Goal: Task Accomplishment & Management: Complete application form

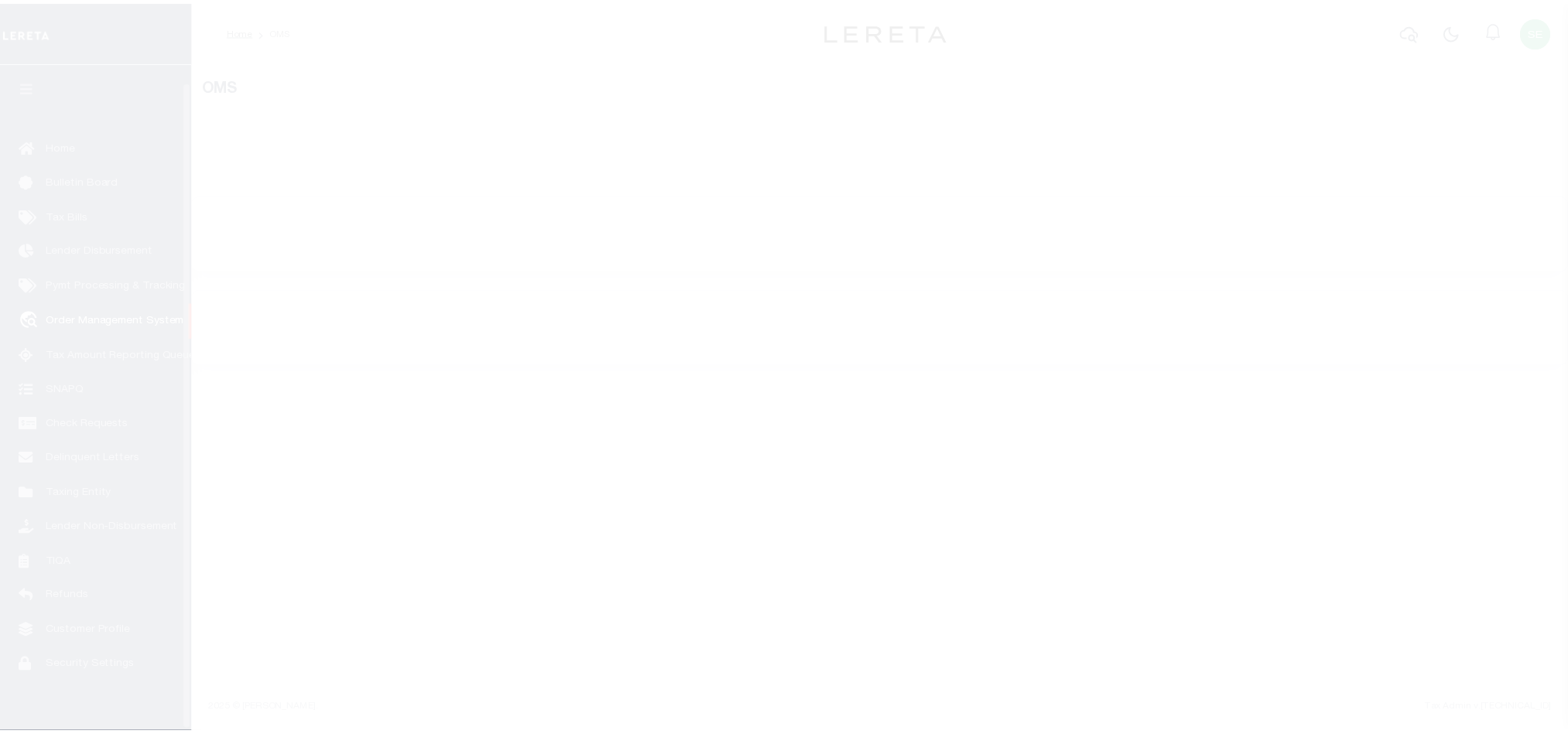
scroll to position [19, 0]
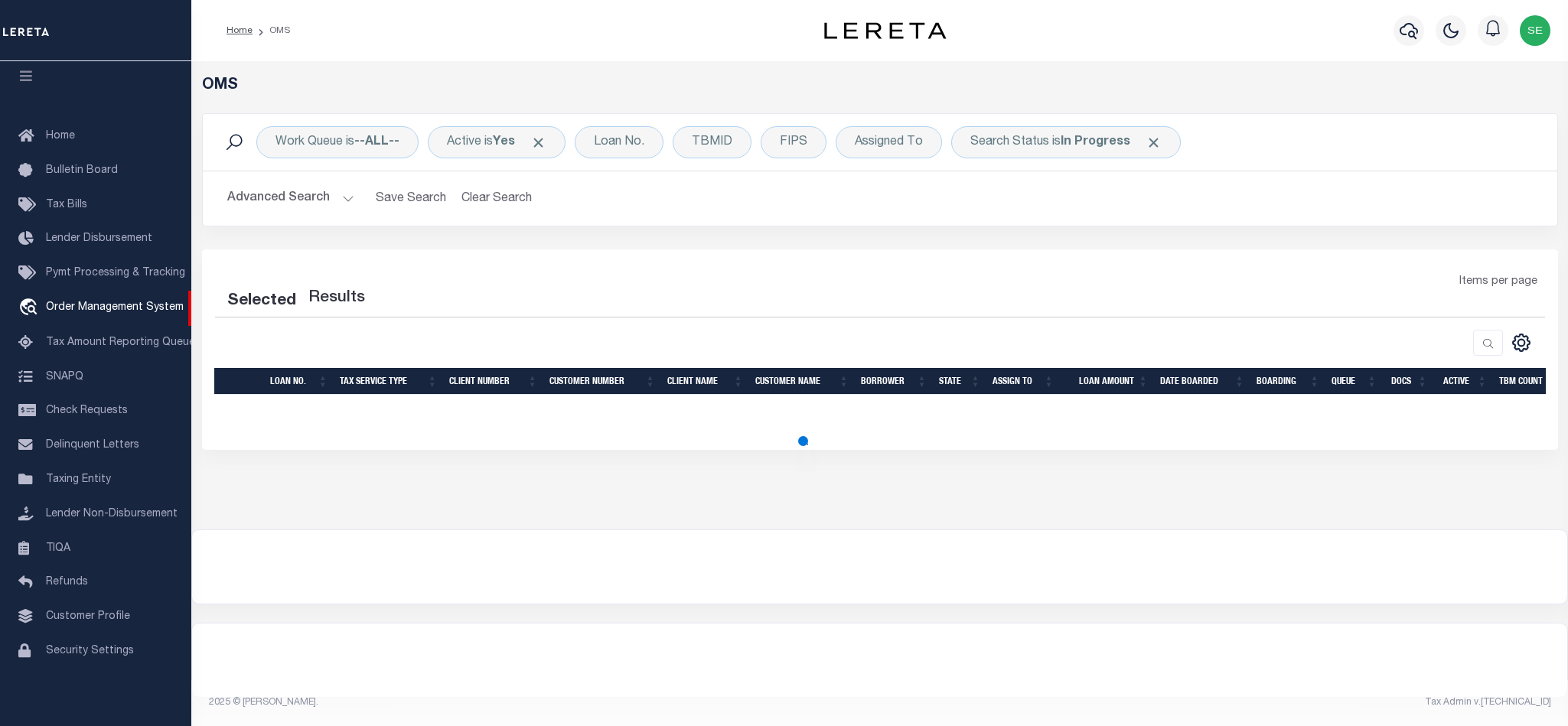
select select "200"
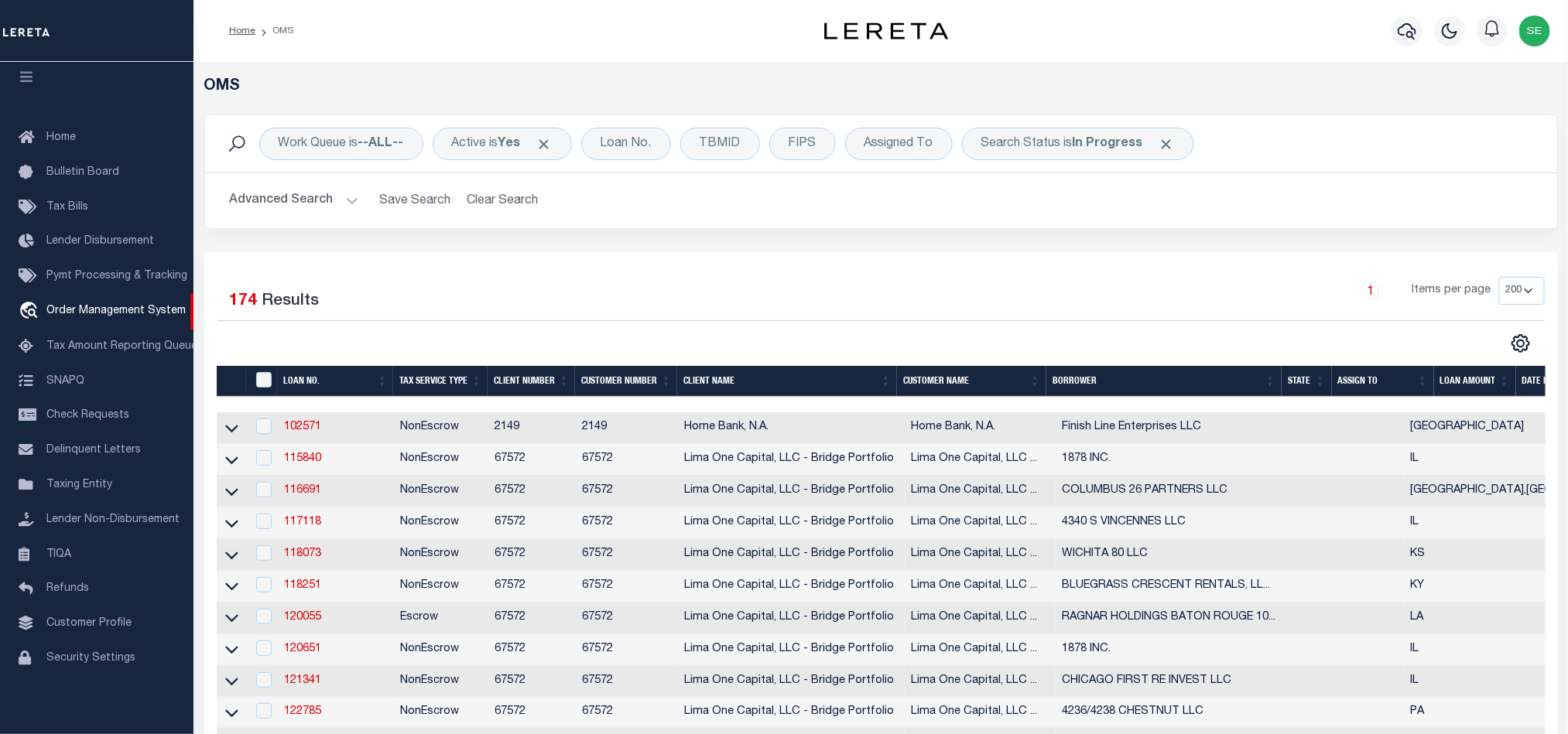
click at [294, 437] on td "102571" at bounding box center [335, 428] width 116 height 32
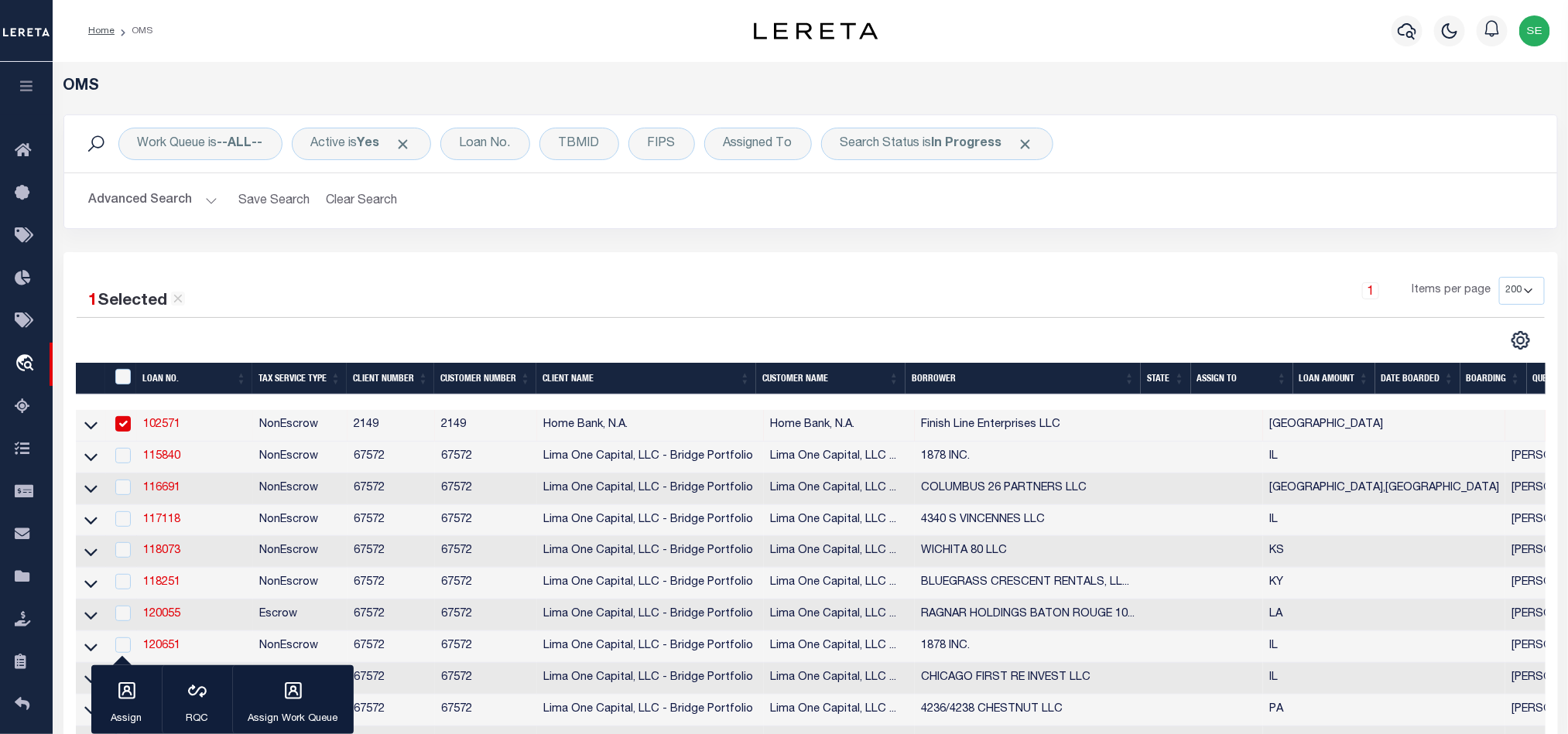
click at [297, 425] on td "NonEscrow" at bounding box center [300, 426] width 94 height 32
checkbox input "false"
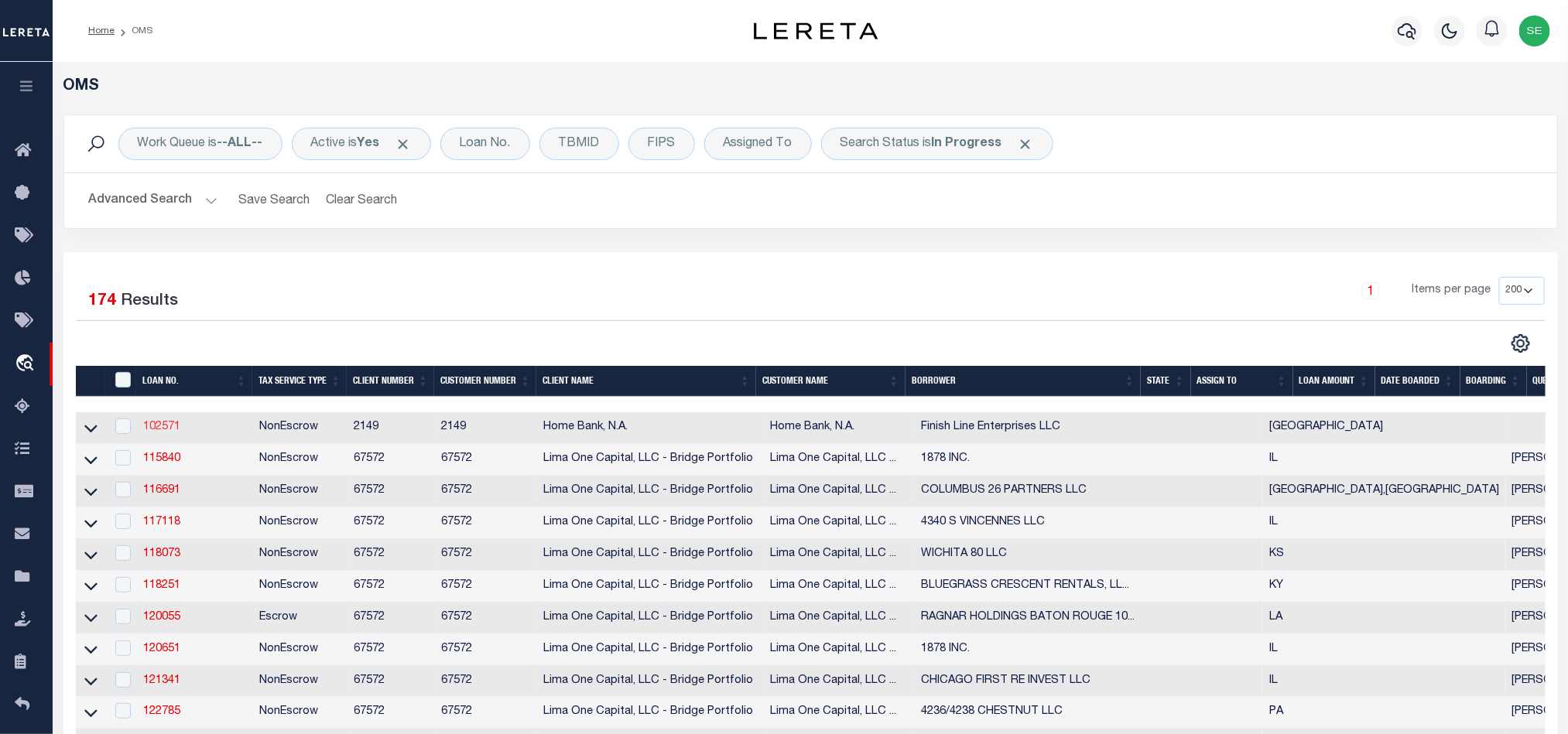
click at [168, 430] on link "102571" at bounding box center [161, 426] width 37 height 10
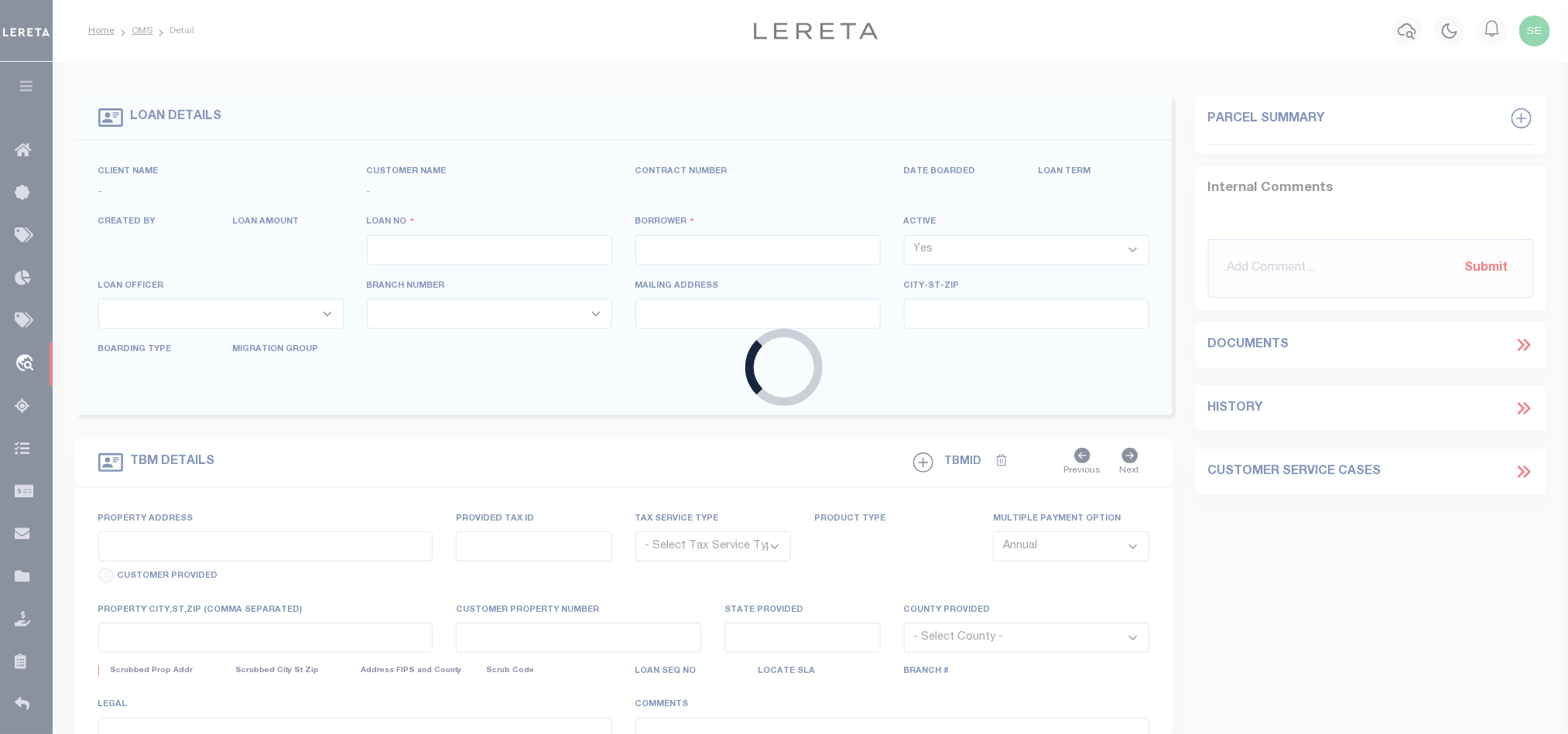
type input "102571"
type input "Finish Line Enterprises LLC"
select select
select select "NonEscrow"
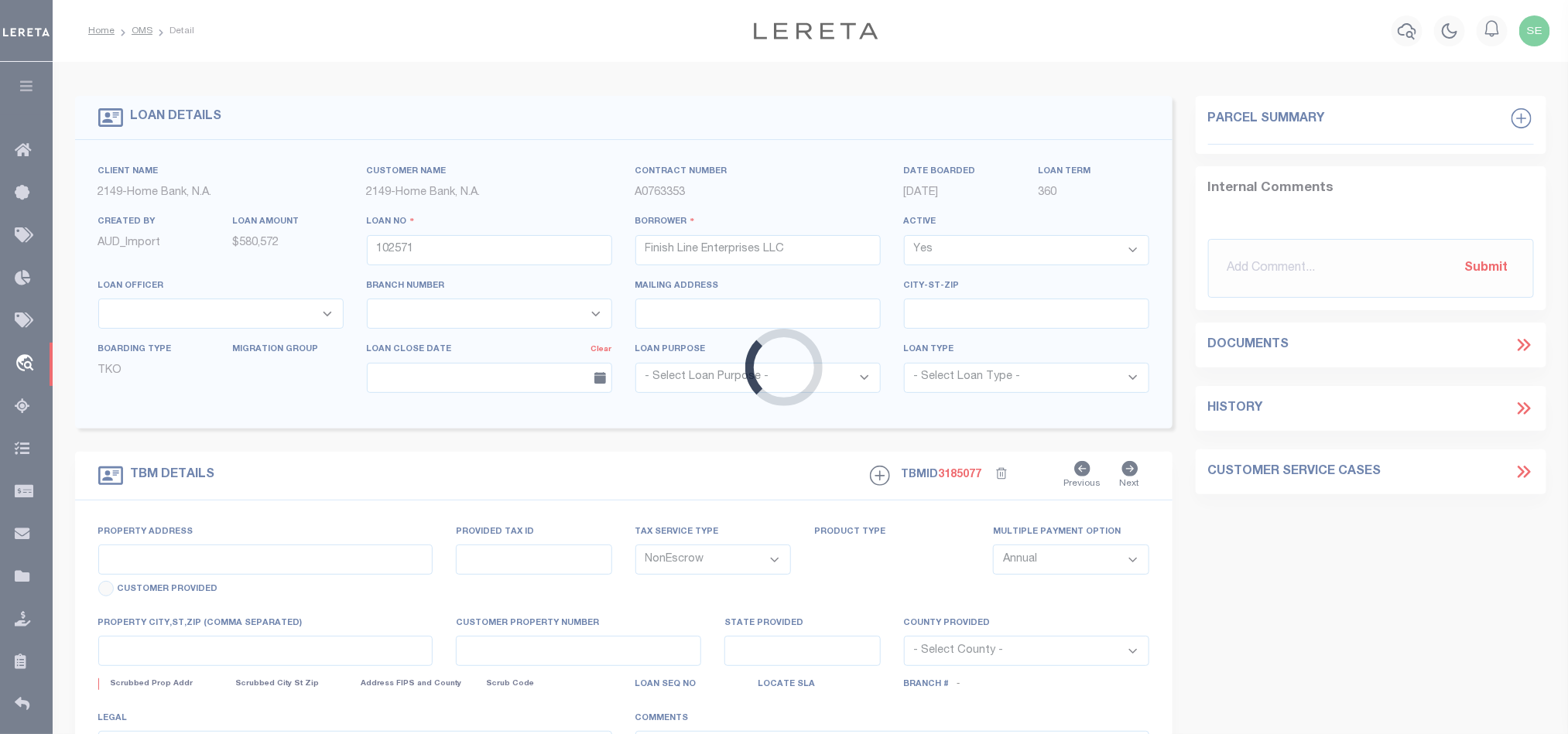
select select "8216"
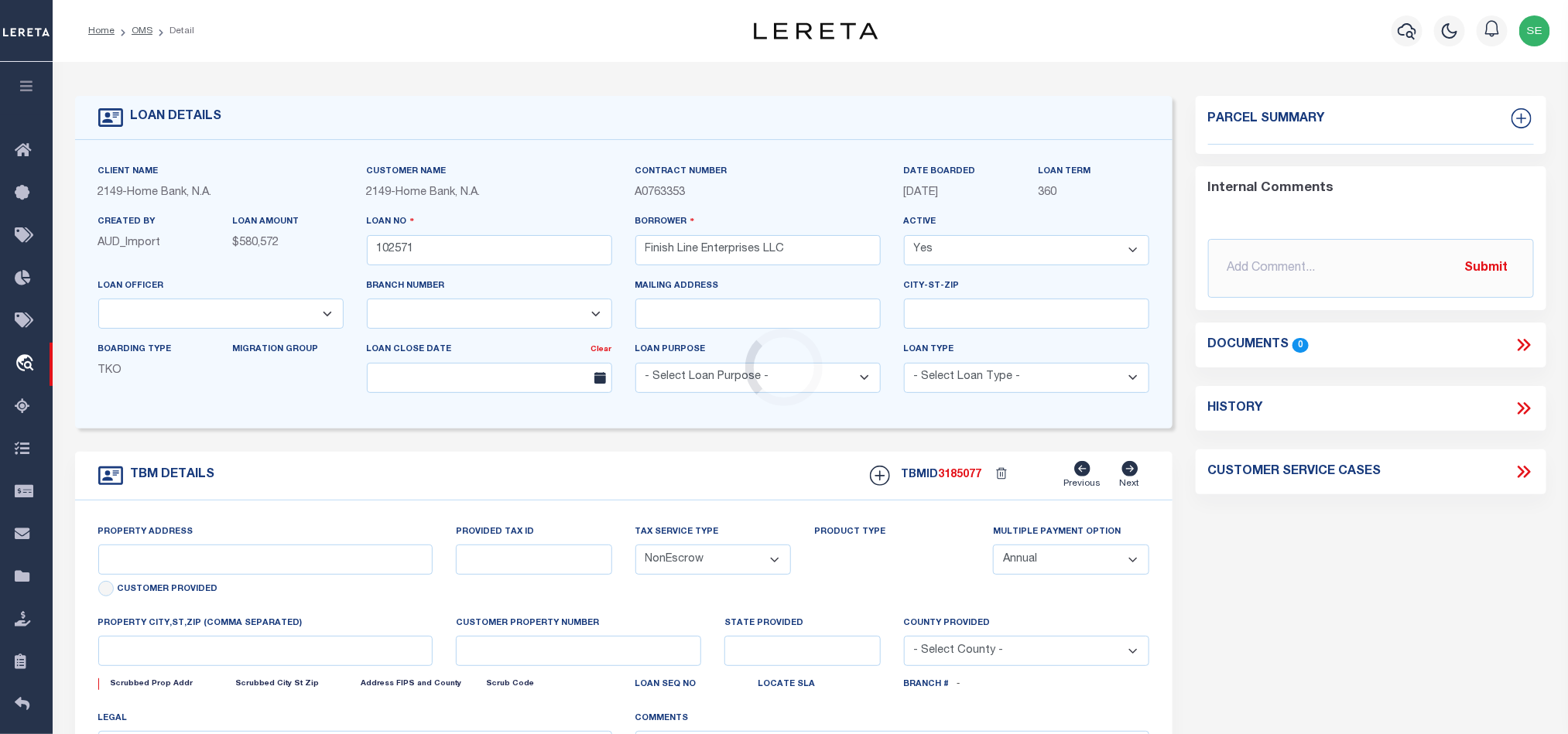
type input "[STREET_ADDRESS]"
type input "604853"
select select
type input "[GEOGRAPHIC_DATA], [GEOGRAPHIC_DATA] 77539"
type input "[GEOGRAPHIC_DATA]"
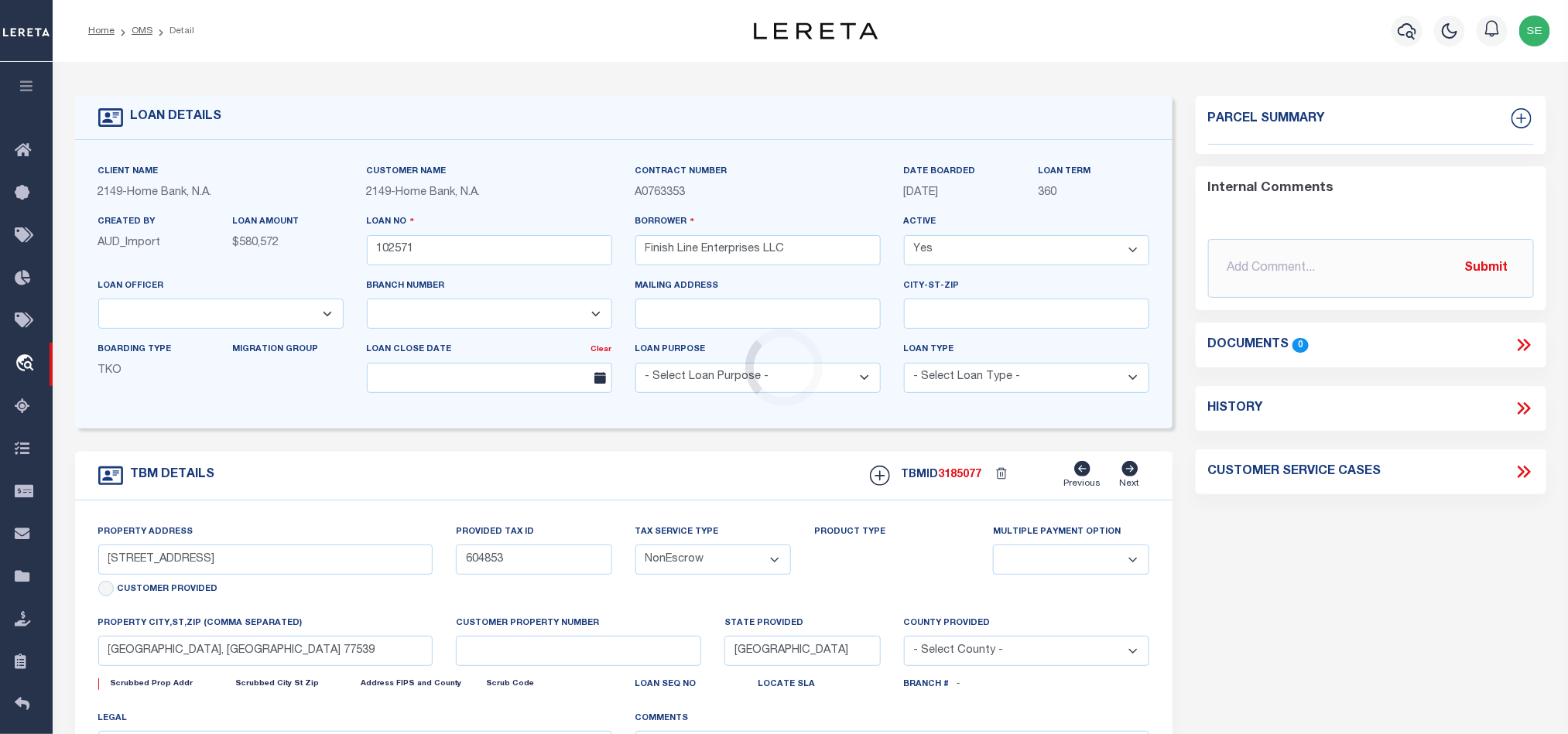
select select
select select "3295"
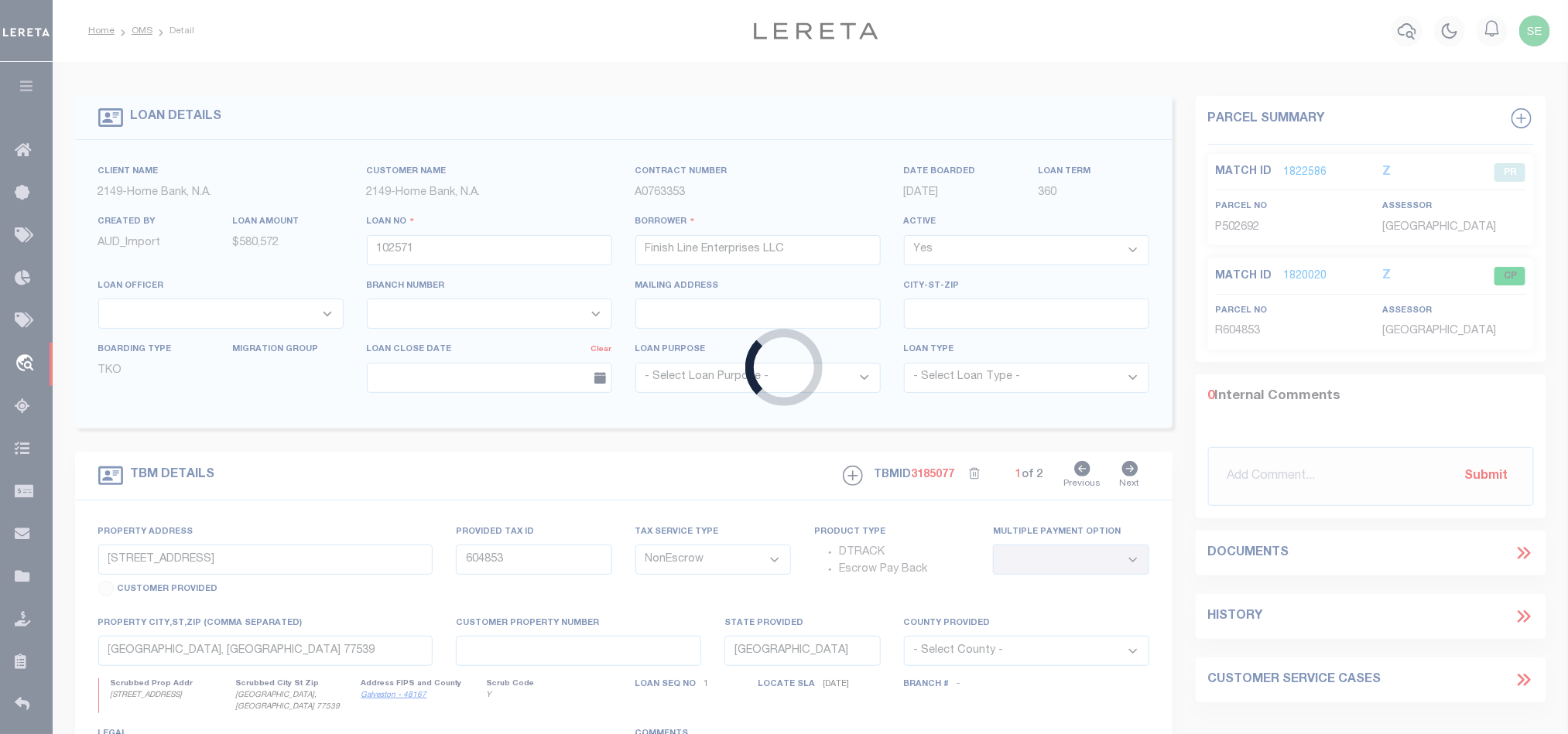
type input "170000013699"
type input "GC Ranch LLC"
select select
select select "100"
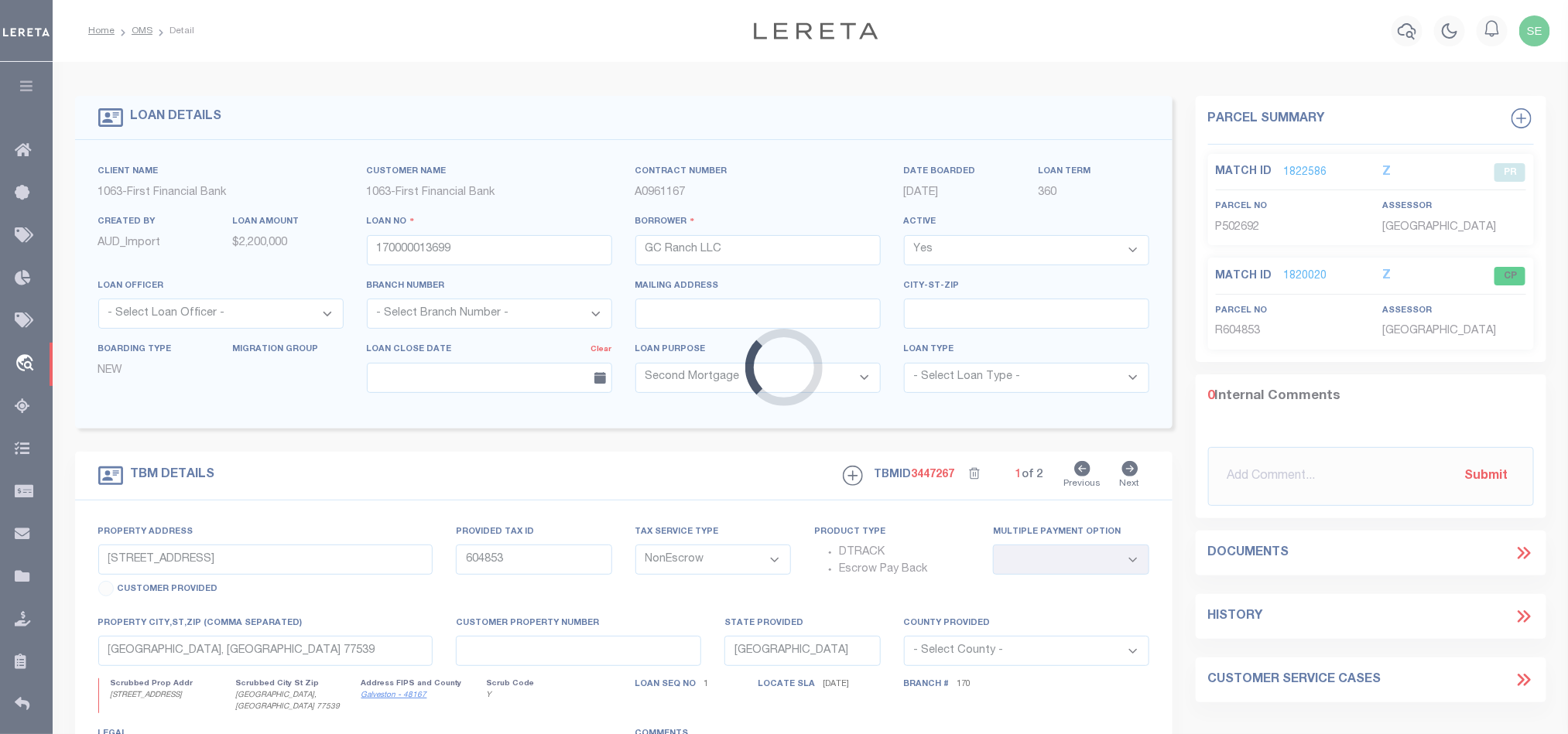
type input "0 Laprada Trace - Tract 1"
select select
type input "Fulshear TX 77441"
select select "4594"
select select "2311"
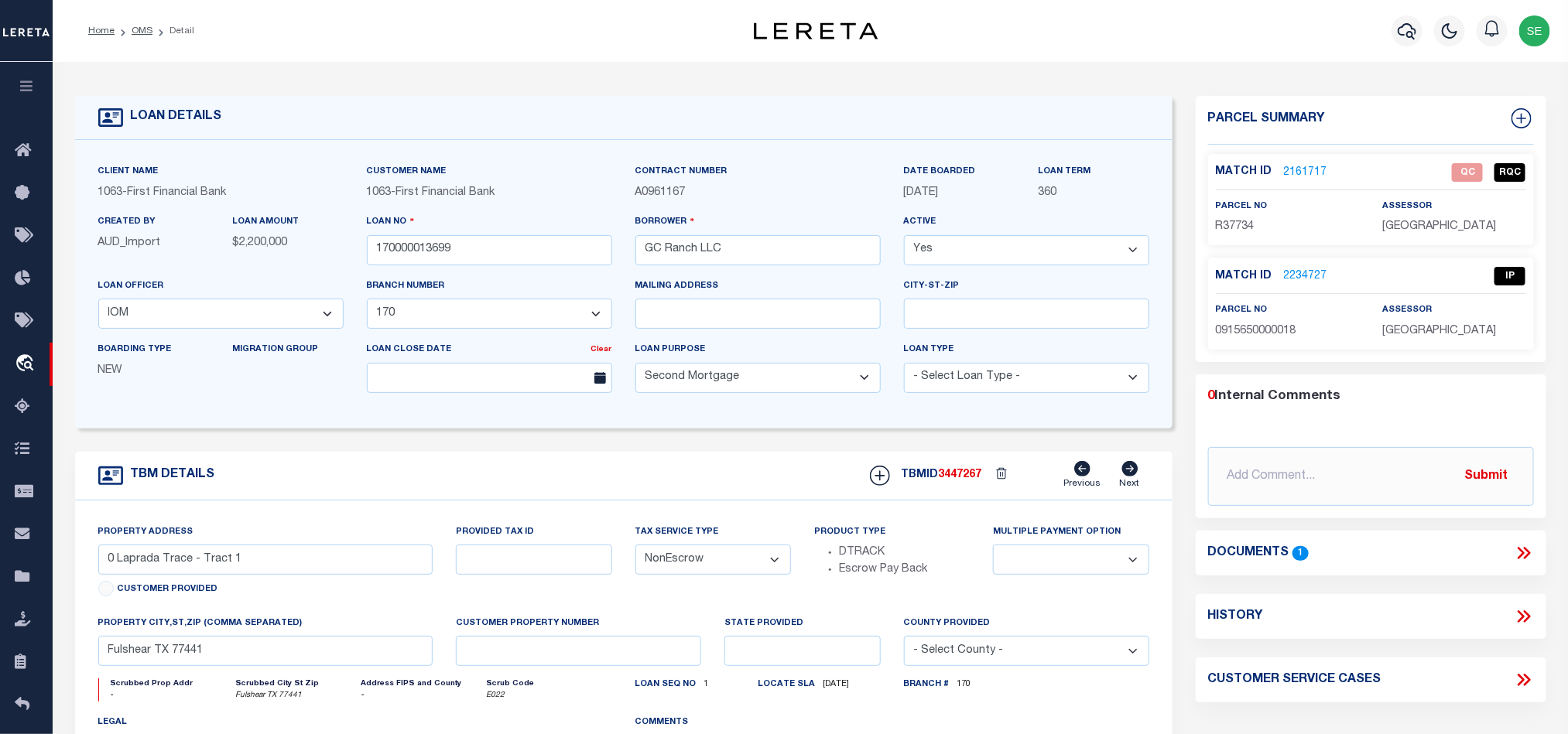
click at [1307, 276] on link "2234727" at bounding box center [1306, 275] width 43 height 16
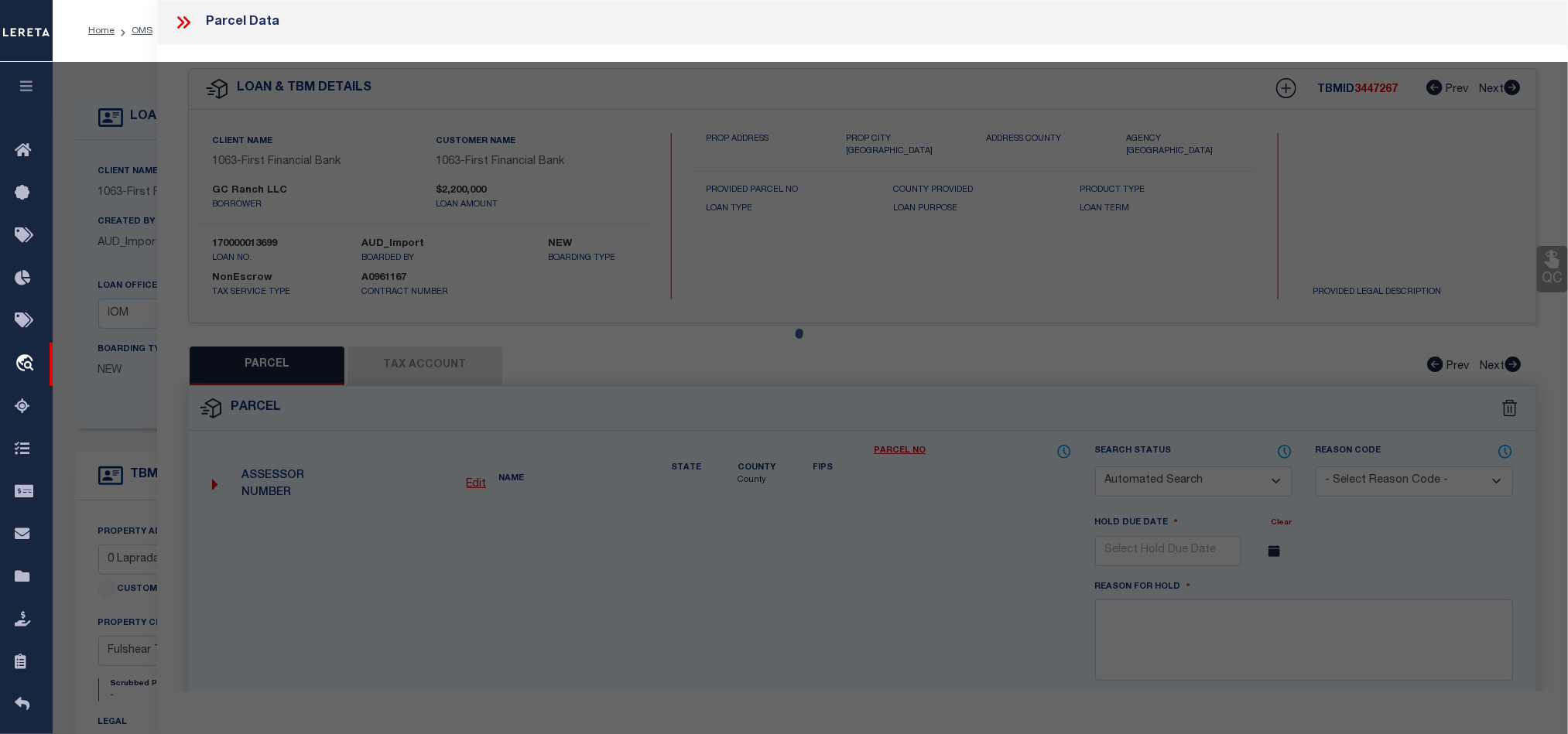
checkbox input "false"
select select "IP"
type input "A OMEGA GROUP LLC"
select select "AGW"
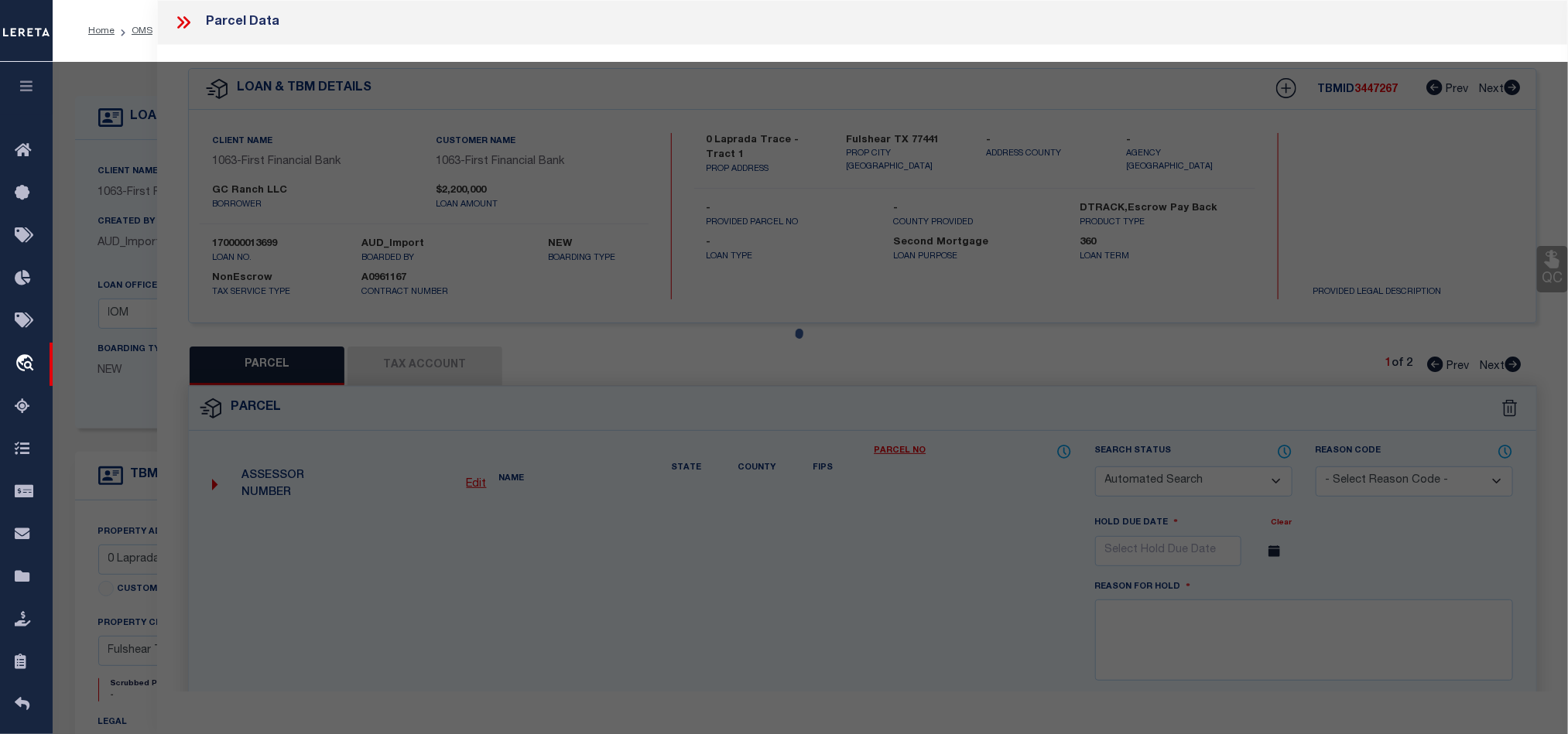
select select "LEG"
type input "[STREET_ADDRESS][PERSON_NAME]"
type input "[GEOGRAPHIC_DATA]"
type textarea "TR A5 BLK 10 ROYAL OAKS SEC 4 R/P"
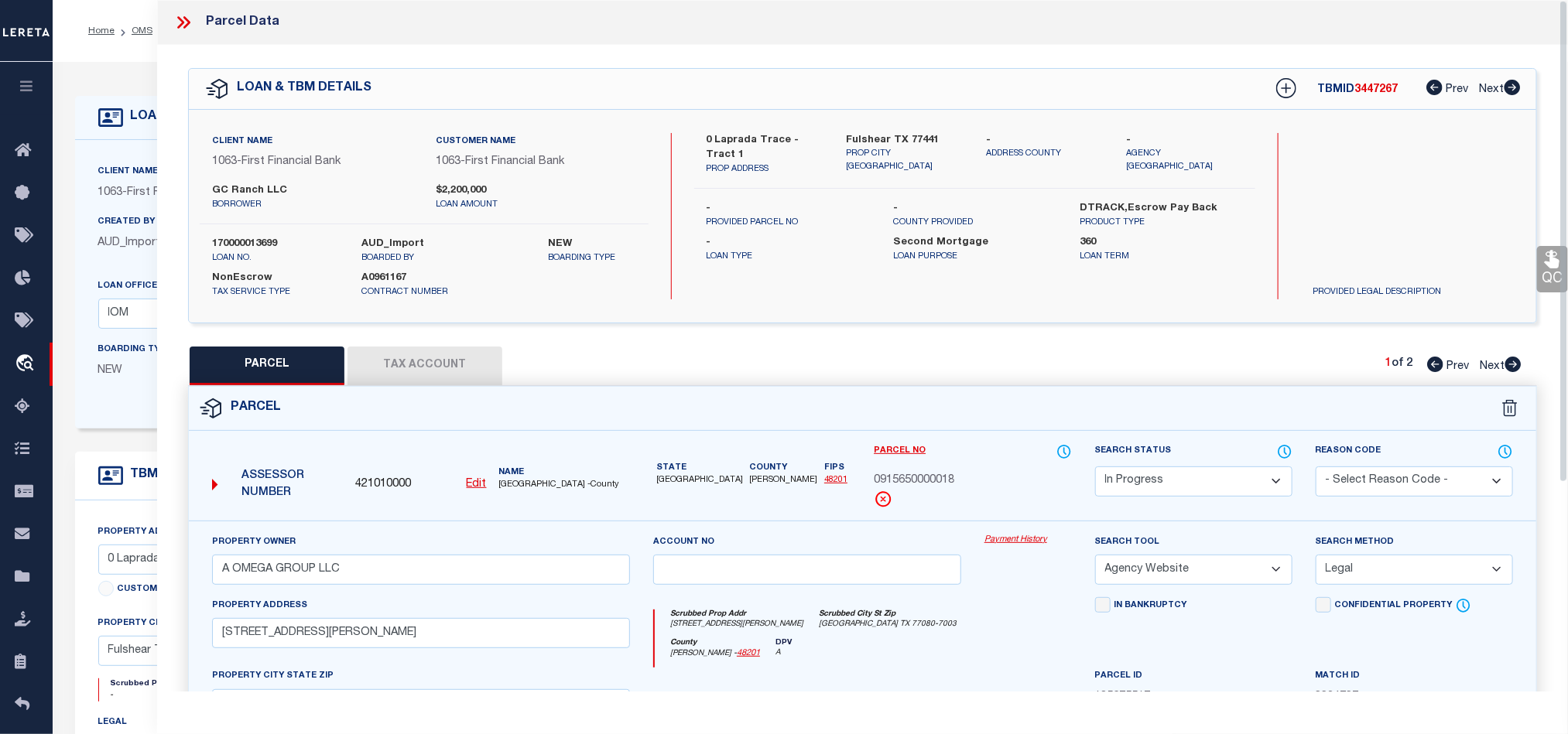
click at [437, 351] on button "Tax Account" at bounding box center [425, 365] width 155 height 39
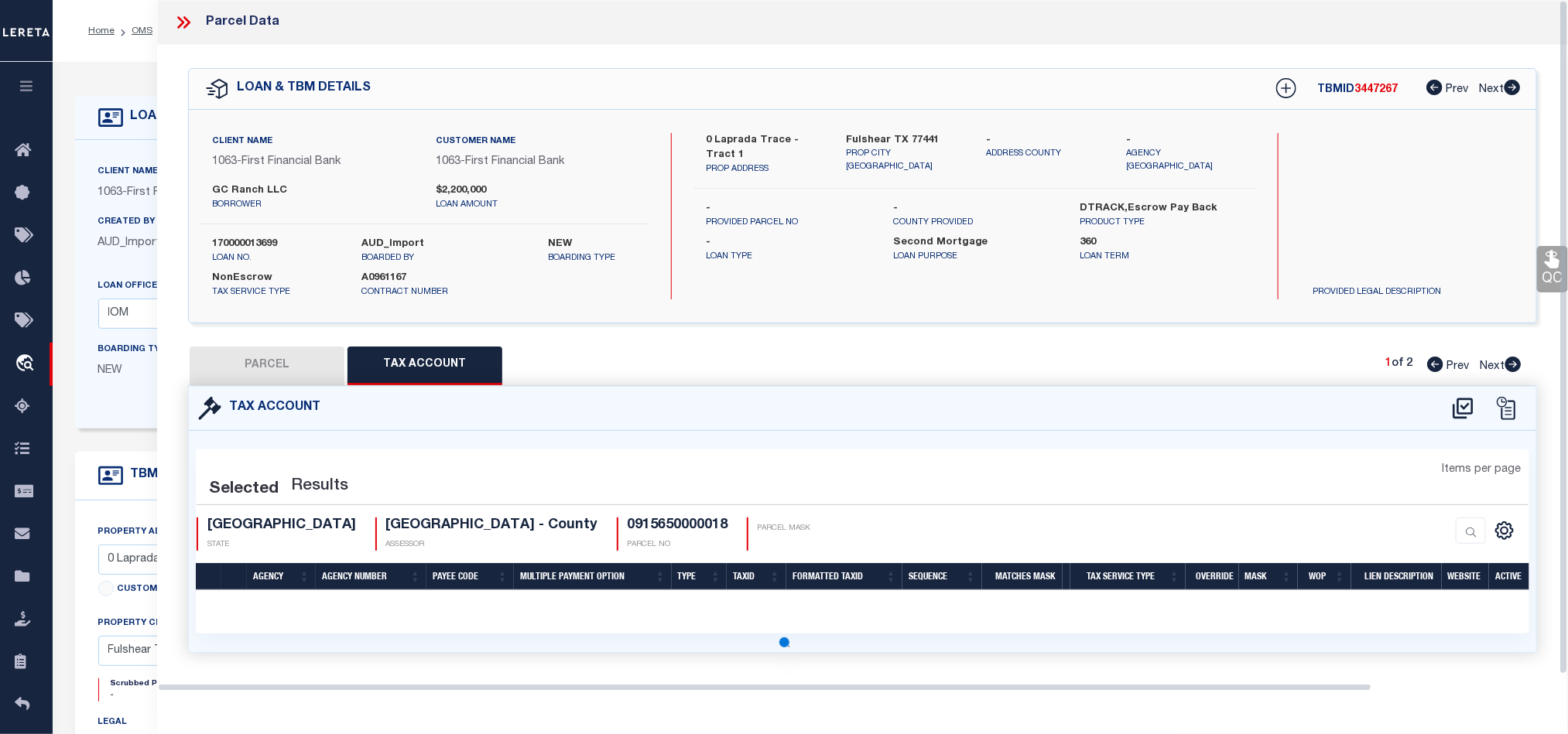
select select "100"
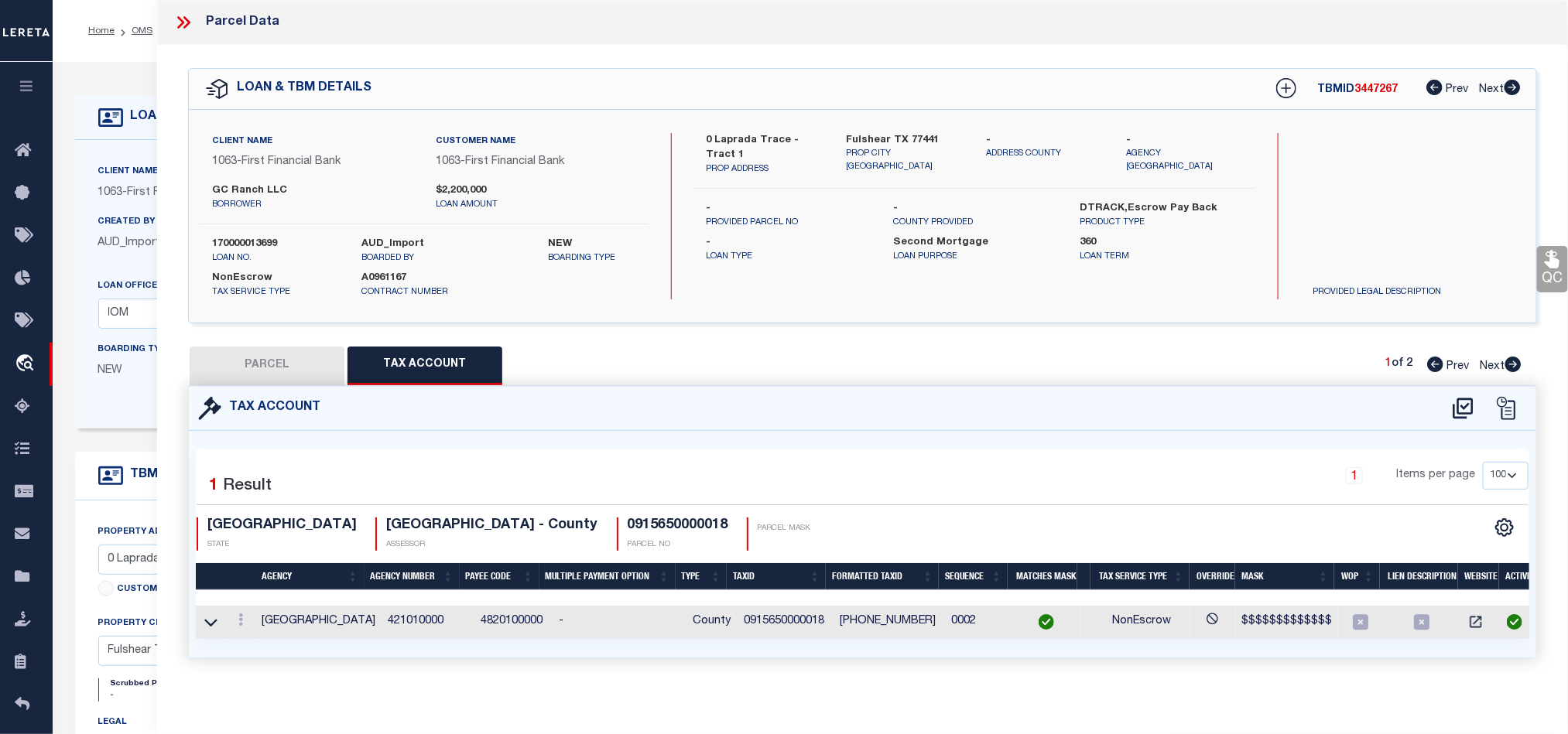
click at [267, 376] on button "PARCEL" at bounding box center [267, 365] width 155 height 39
select select "AS"
select select
checkbox input "false"
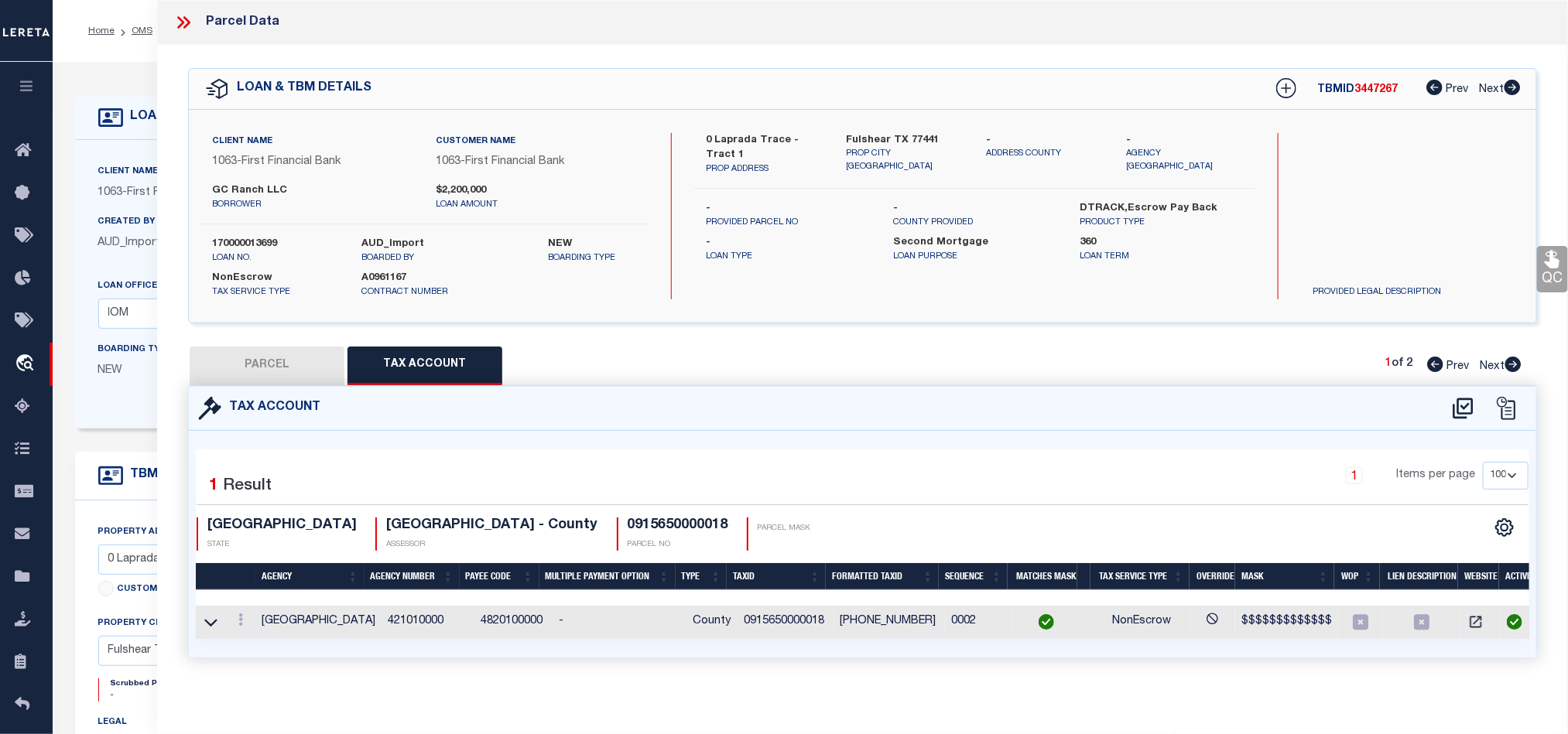
checkbox input "false"
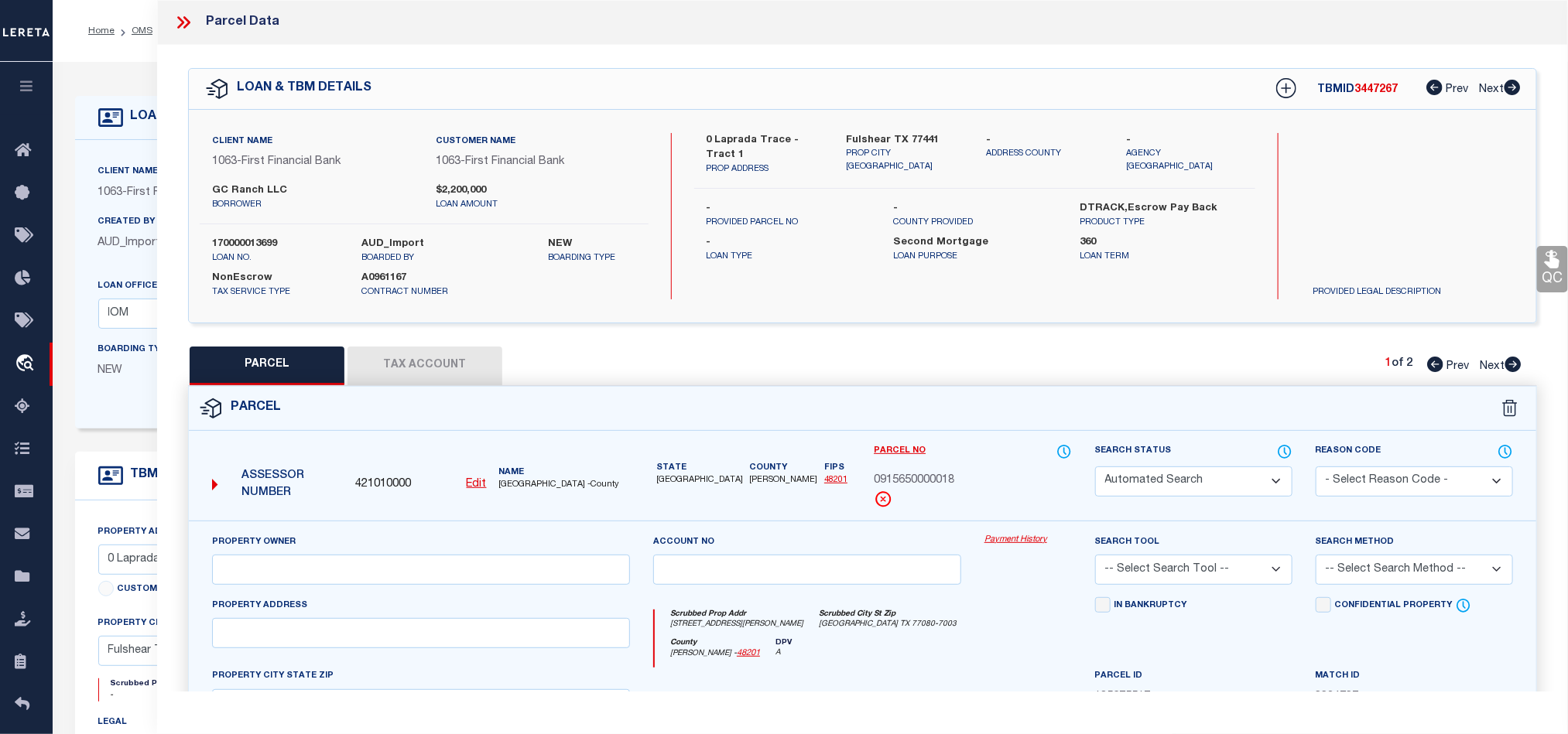
select select "IP"
type input "A OMEGA GROUP LLC"
select select "AGW"
select select "LEG"
type input "[STREET_ADDRESS][PERSON_NAME]"
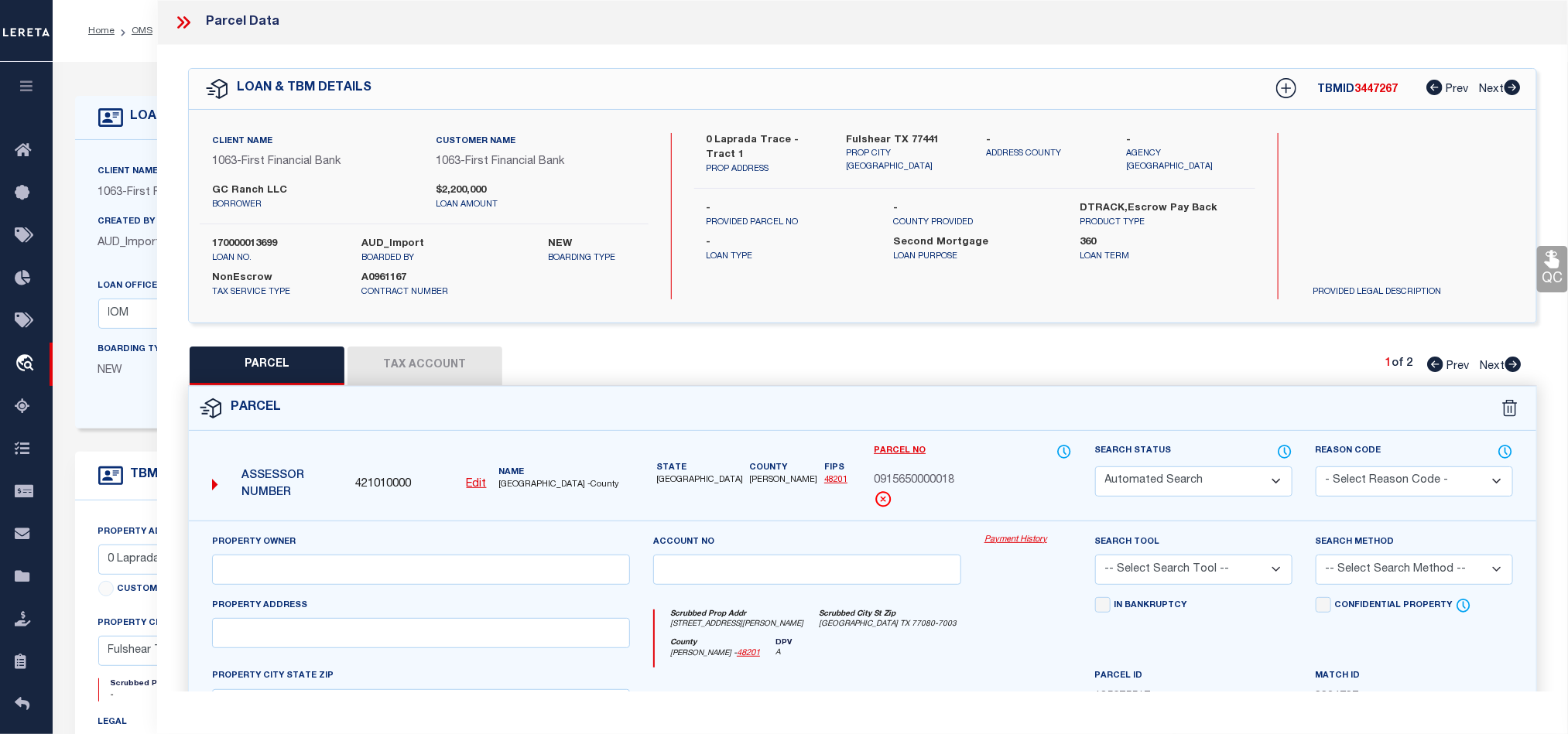
type input "[GEOGRAPHIC_DATA]"
type textarea "TR A5 BLK 10 ROYAL OAKS SEC 4 R/P"
click at [425, 376] on button "Tax Account" at bounding box center [425, 365] width 155 height 39
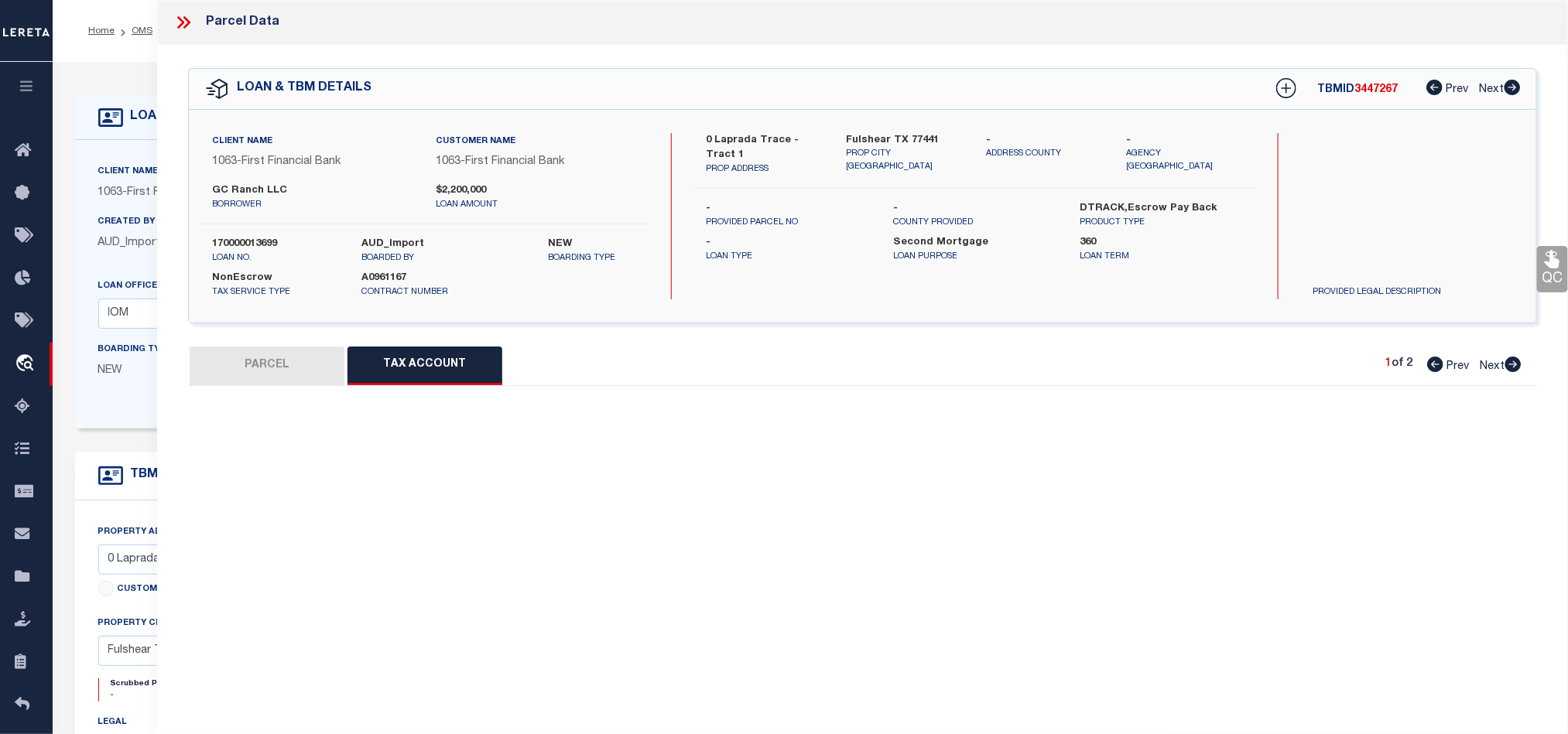
select select "100"
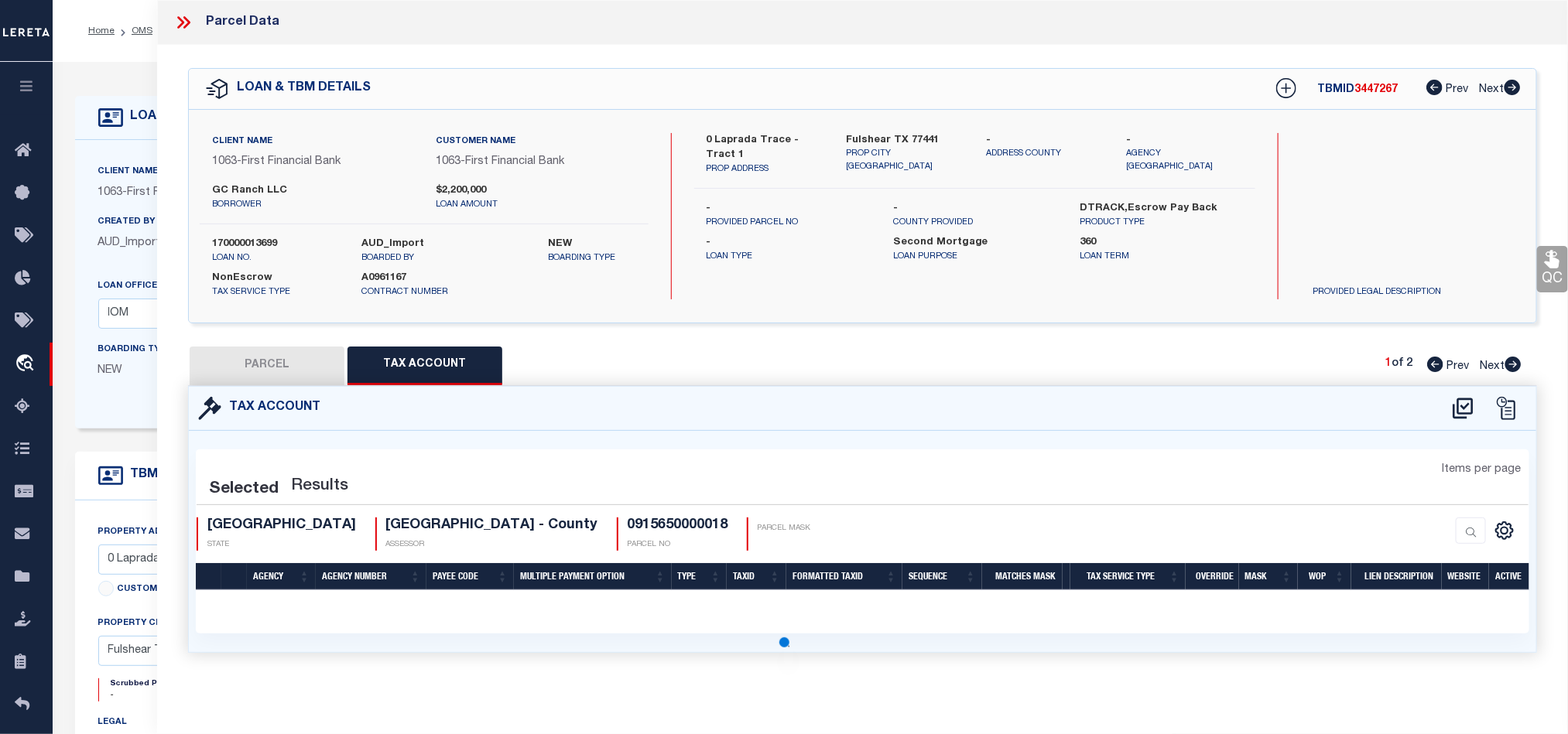
select select "100"
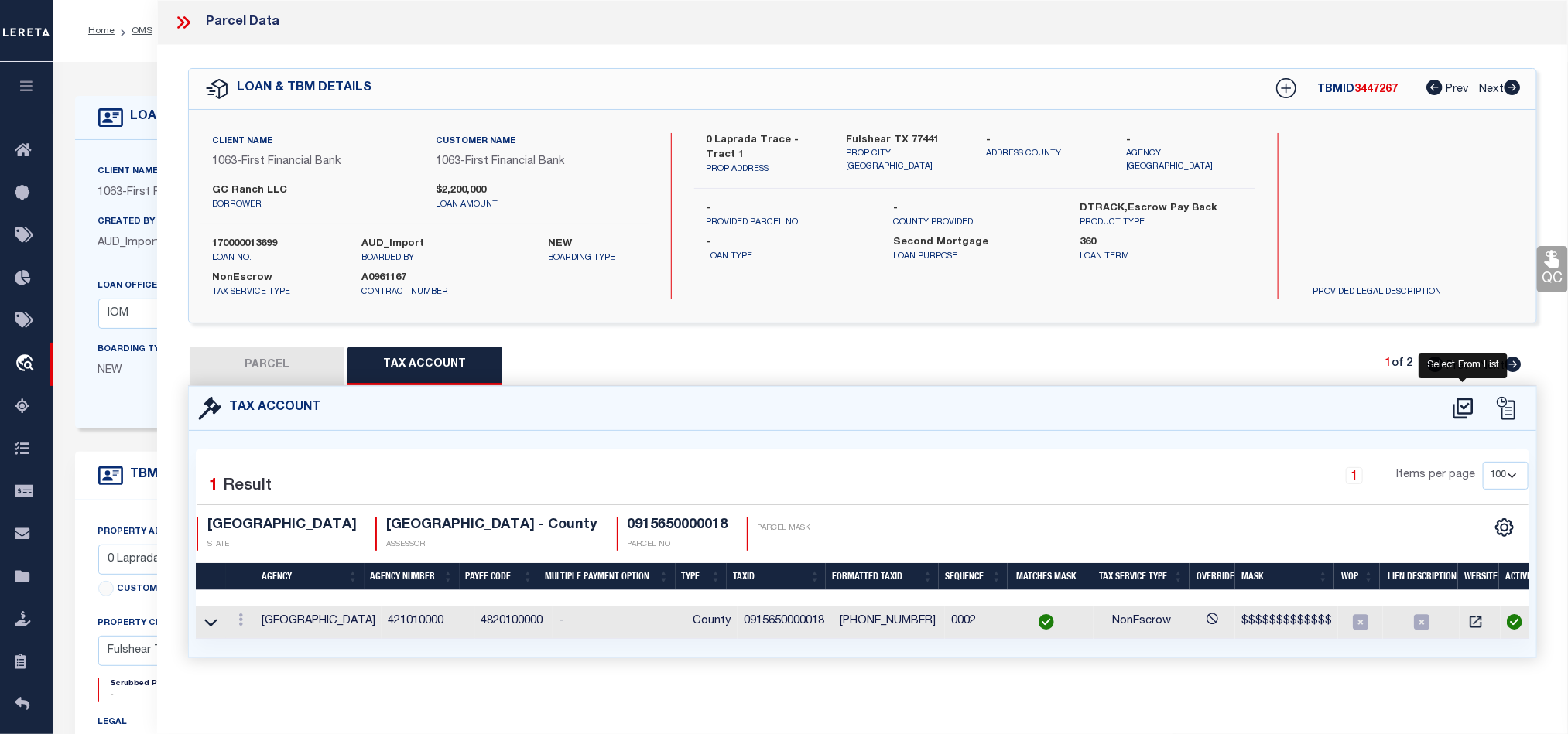
click at [1452, 414] on icon at bounding box center [1462, 409] width 25 height 25
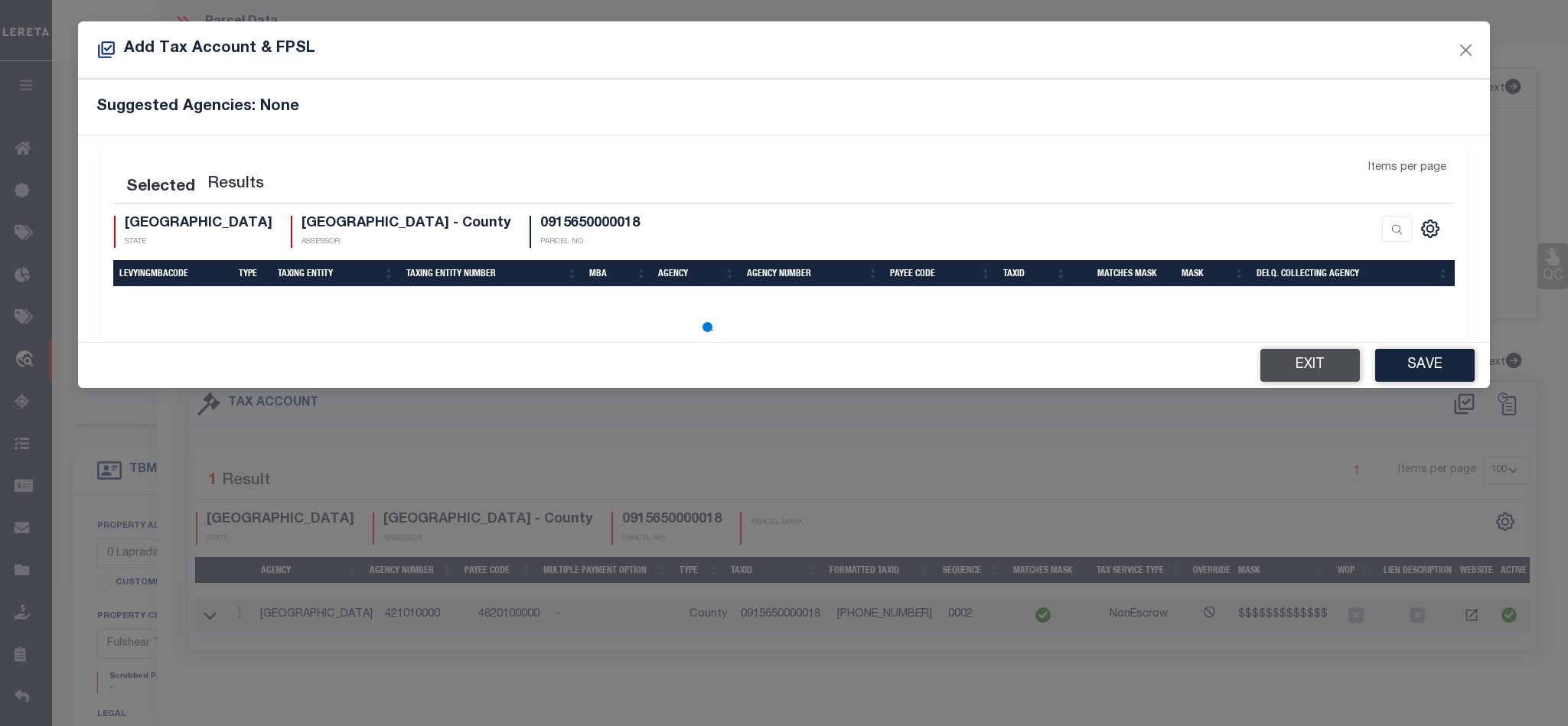
click at [1297, 361] on button "Exit" at bounding box center [1309, 365] width 100 height 33
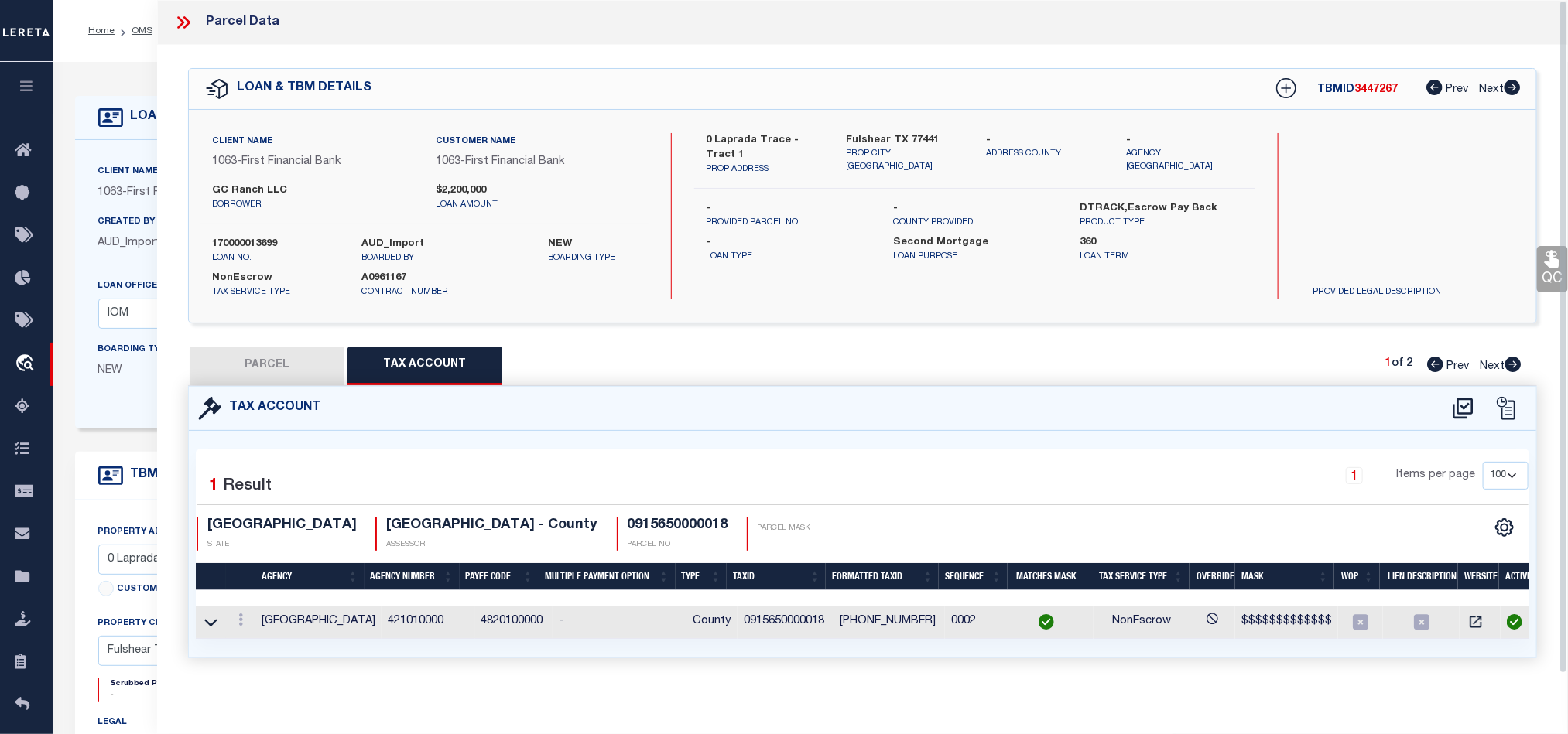
click at [274, 362] on button "PARCEL" at bounding box center [267, 365] width 155 height 39
select select "AS"
select select
checkbox input "false"
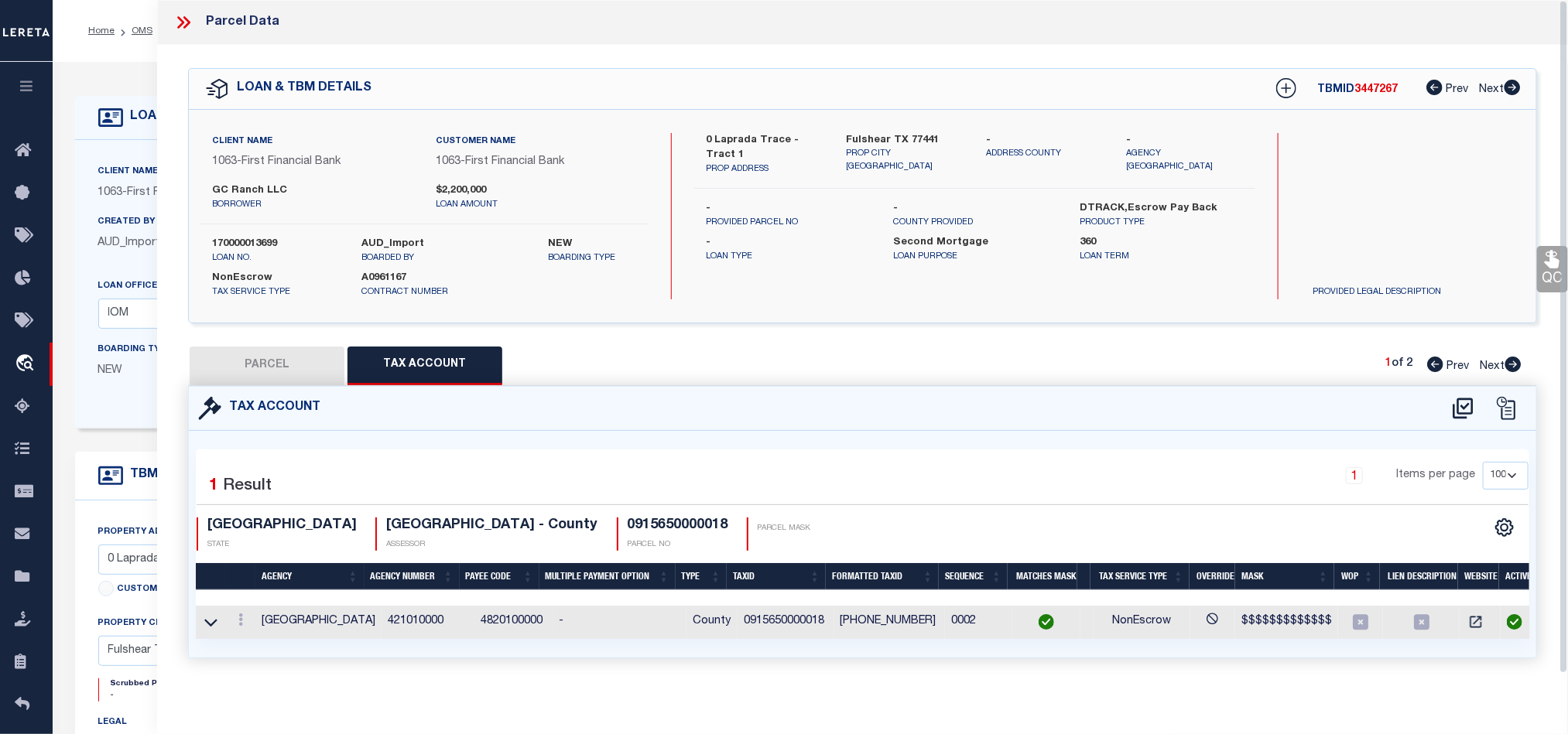
checkbox input "false"
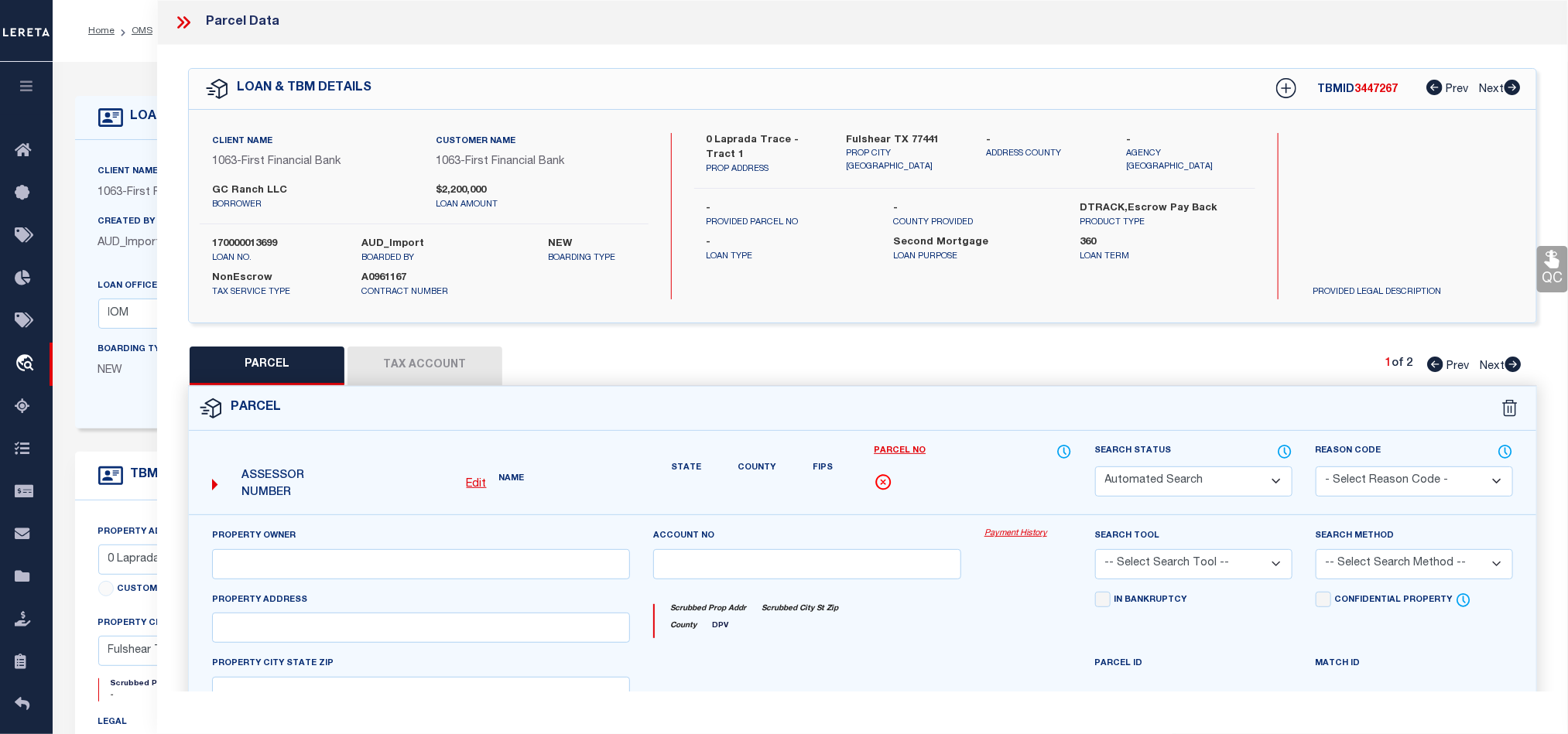
select select "IP"
type input "A OMEGA GROUP LLC"
select select "AGW"
select select "LEG"
type input "[STREET_ADDRESS][PERSON_NAME]"
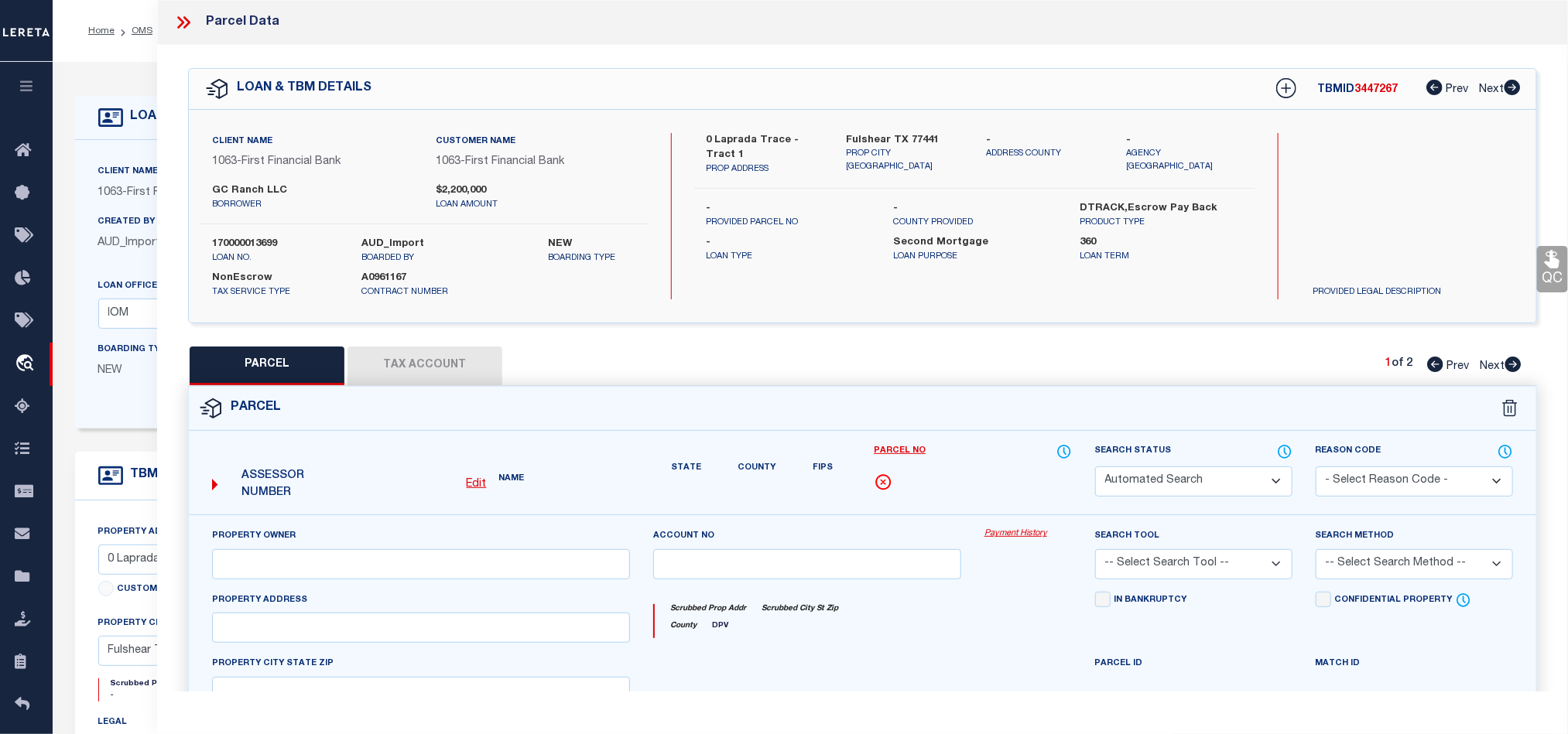
type input "[GEOGRAPHIC_DATA]"
type textarea "TR A5 BLK 10 ROYAL OAKS SEC 4 R/P"
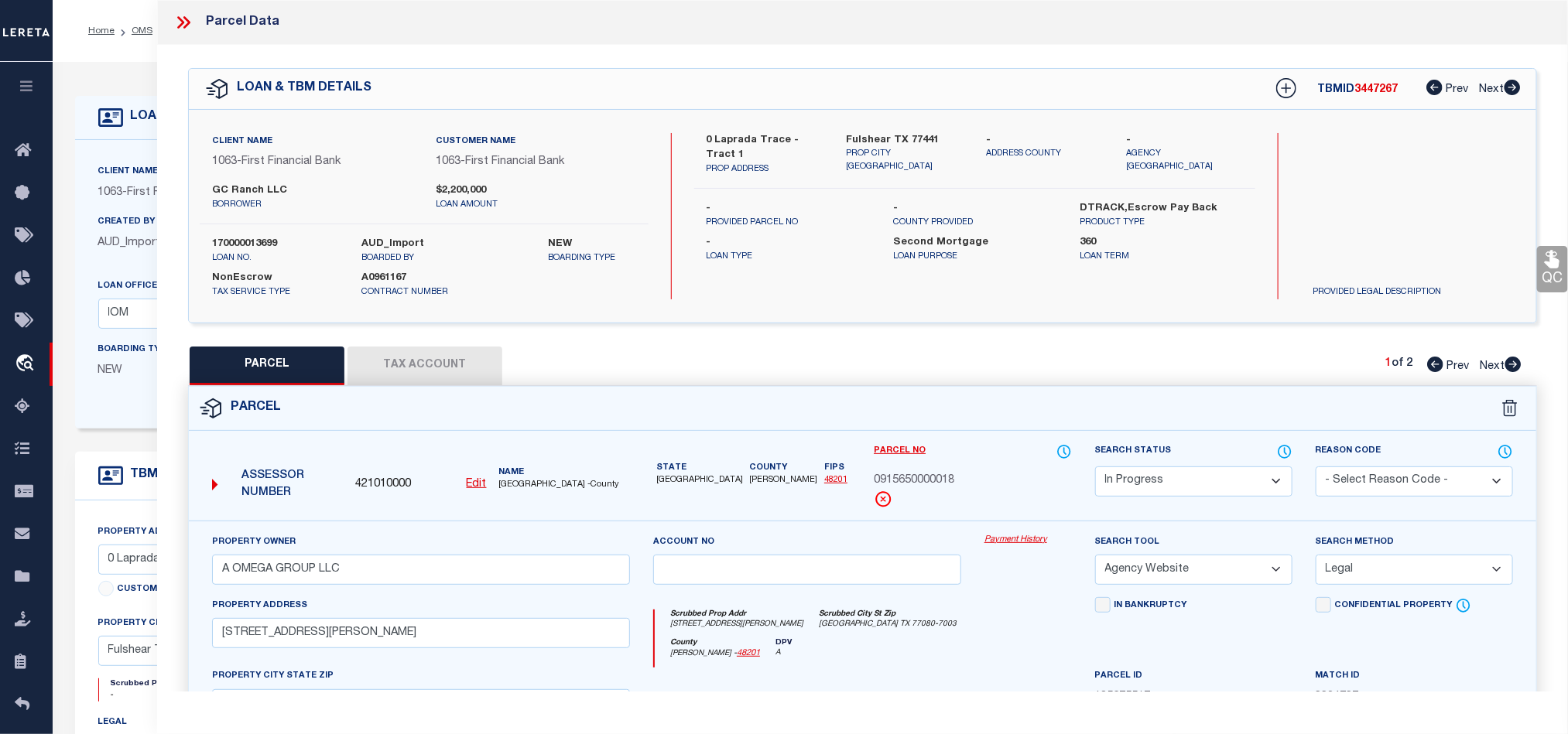
click at [435, 358] on button "Tax Account" at bounding box center [425, 365] width 155 height 39
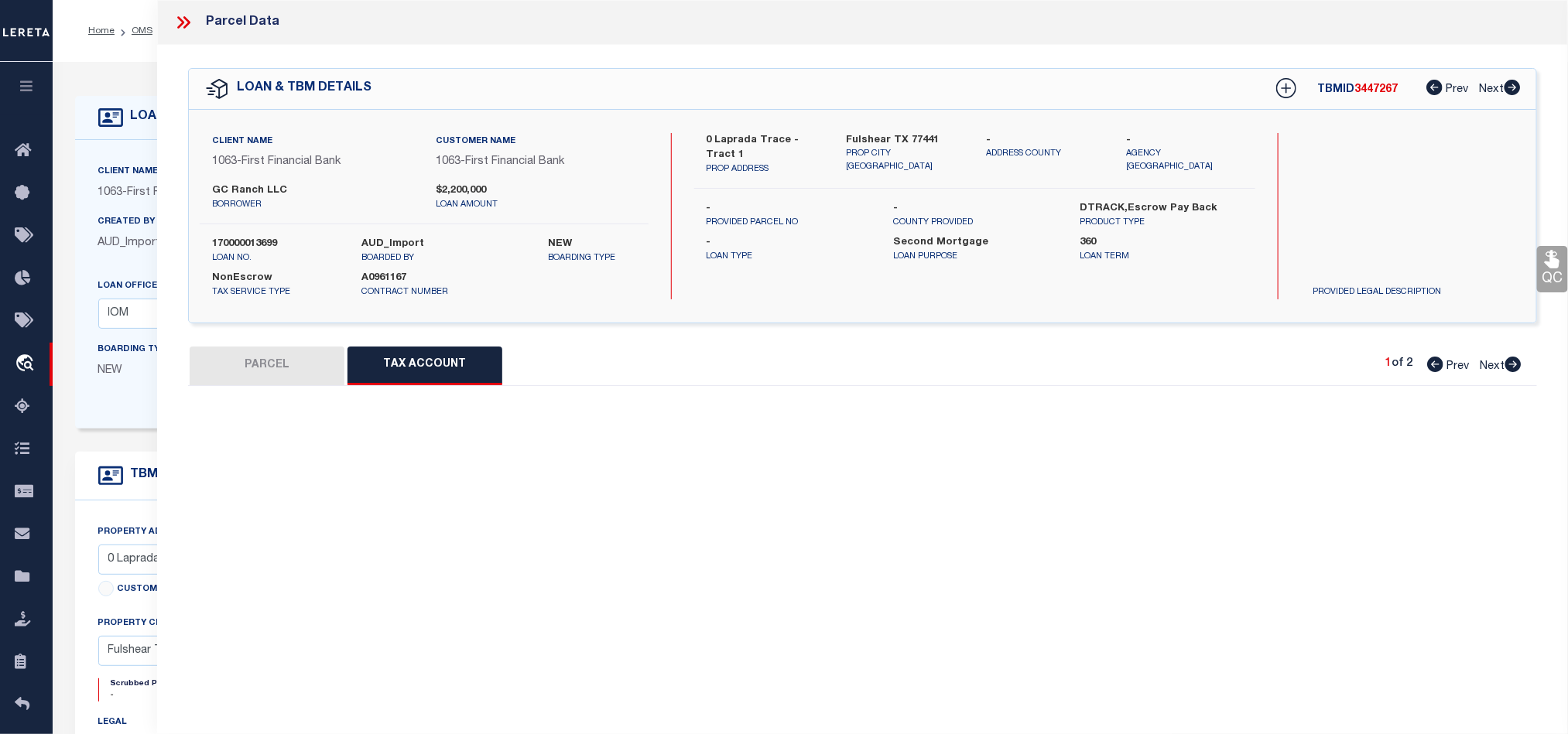
select select "100"
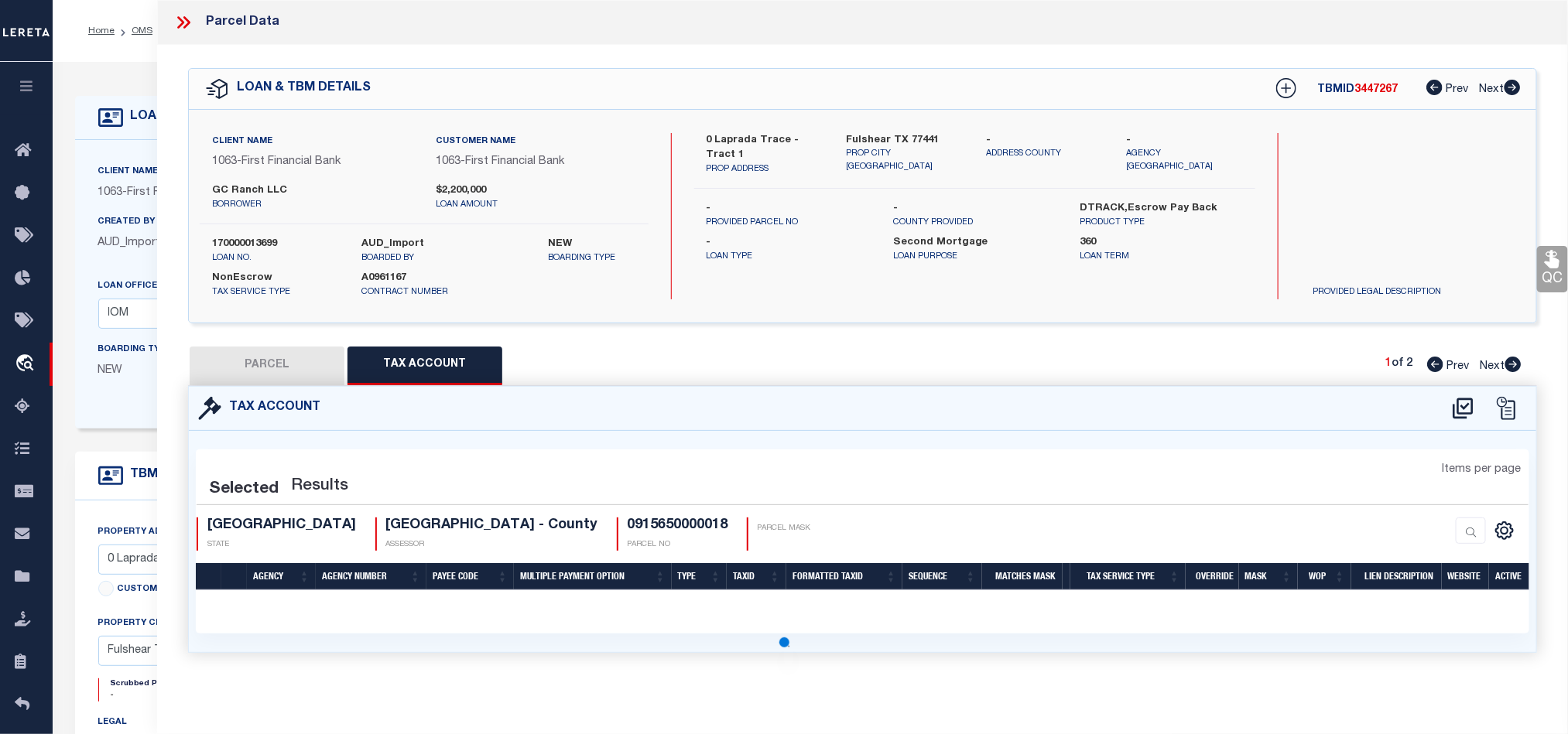
select select "100"
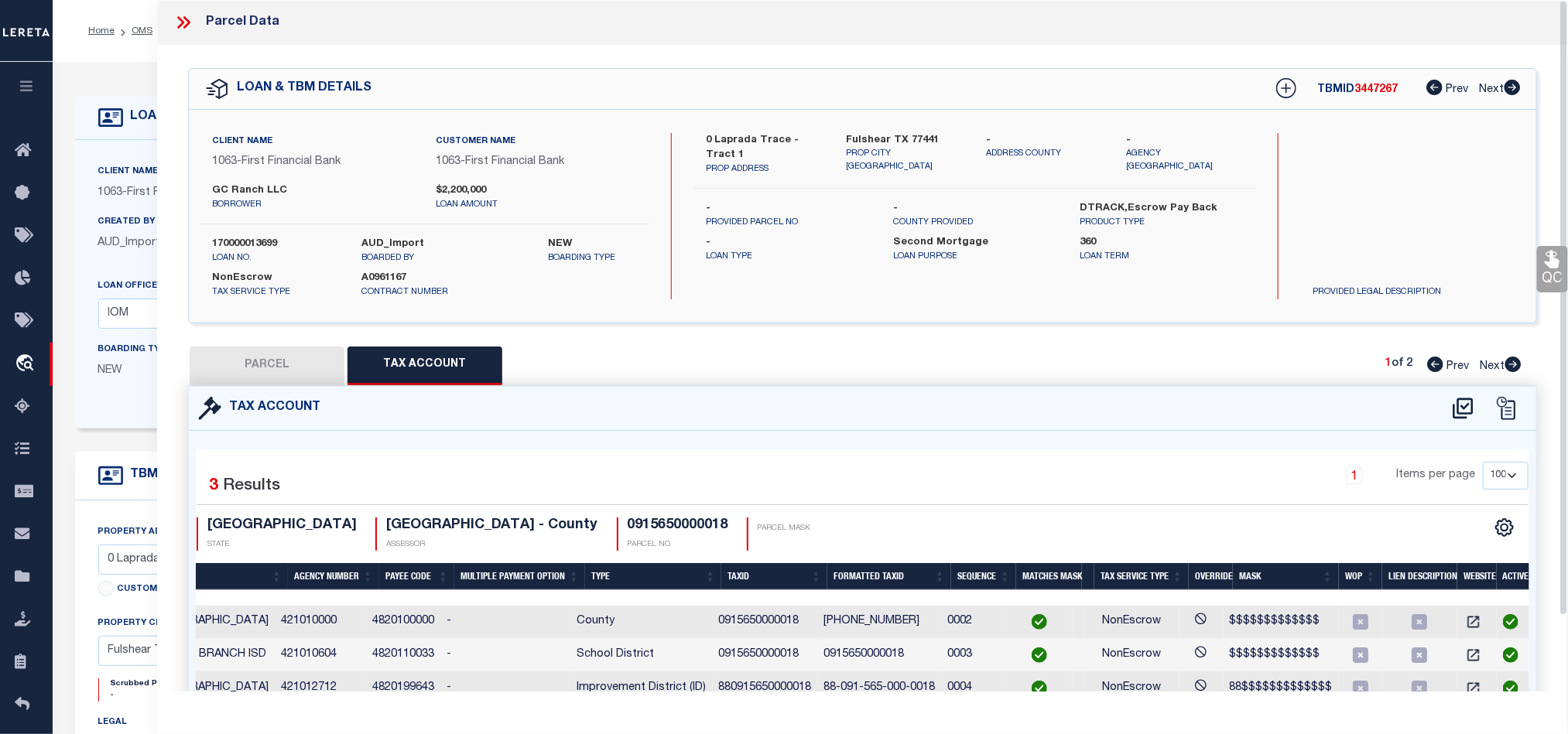
click at [191, 19] on icon at bounding box center [183, 22] width 20 height 20
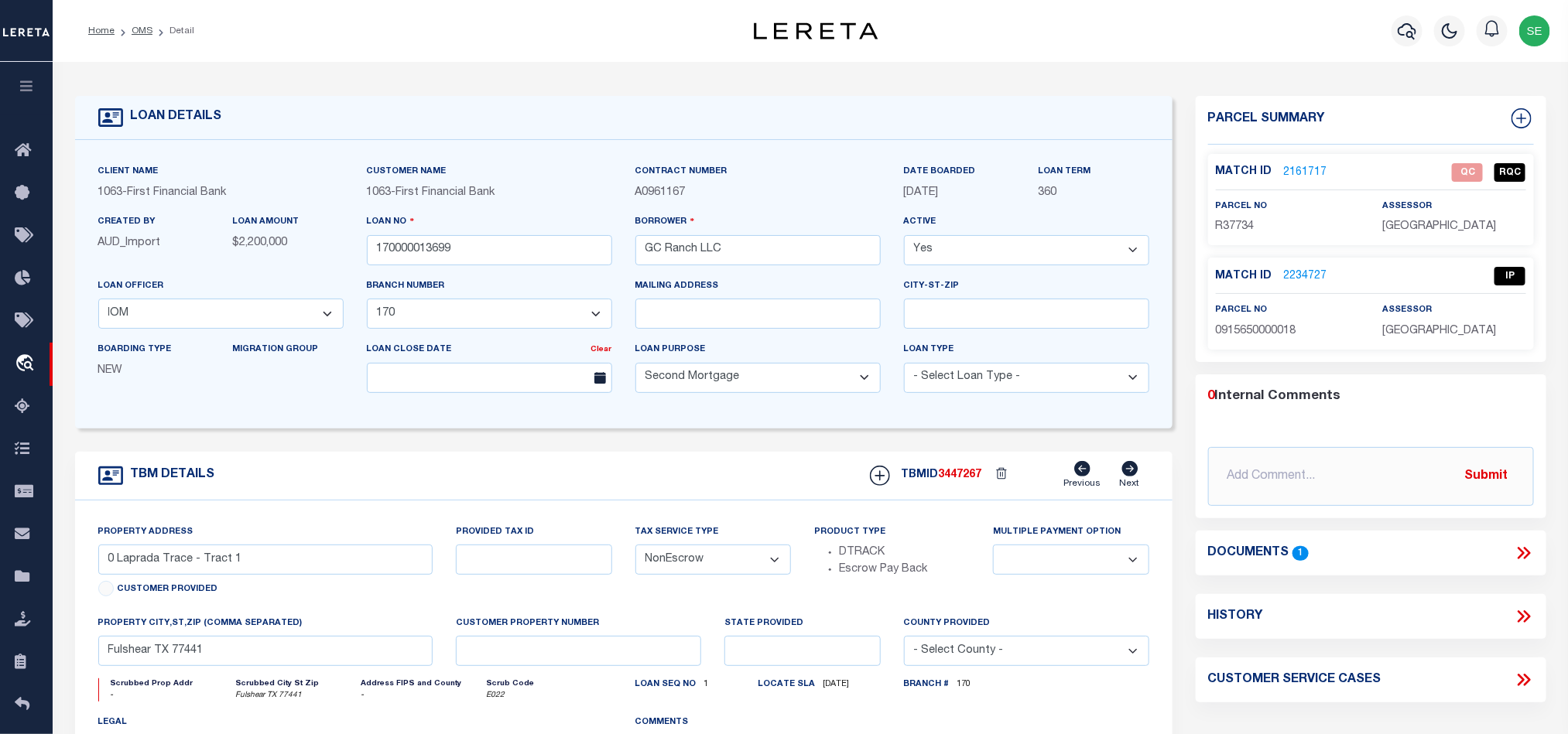
drag, startPoint x: 133, startPoint y: 32, endPoint x: 966, endPoint y: 232, distance: 856.7
click at [133, 32] on link "OMS" at bounding box center [142, 31] width 21 height 9
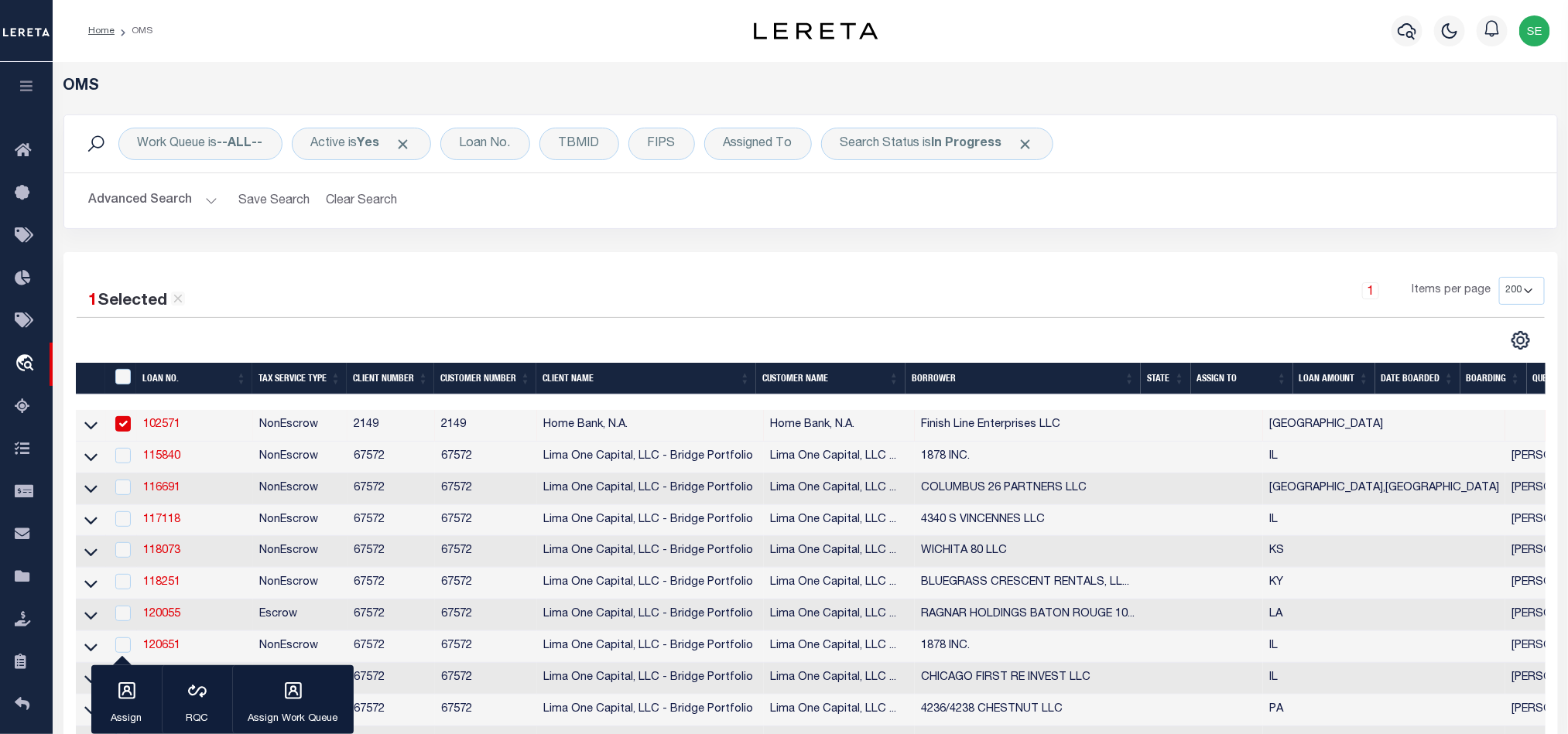
click at [983, 293] on div "1 Items per page 10 25 50 100 200" at bounding box center [997, 297] width 1095 height 41
click at [1111, 278] on div "1 Items per page 10 25 50 100 200" at bounding box center [997, 297] width 1095 height 41
